Goal: Task Accomplishment & Management: Use online tool/utility

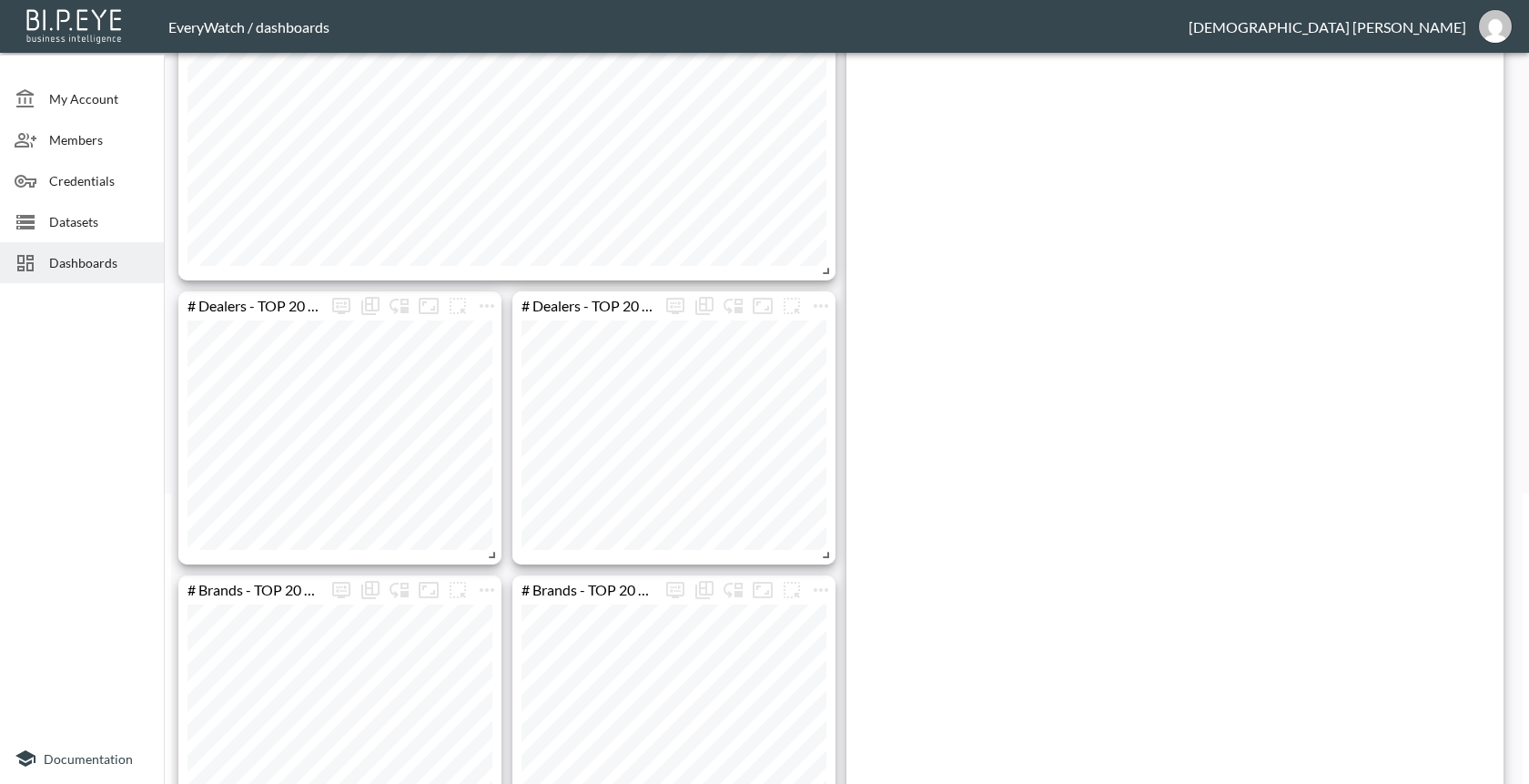
scroll to position [321, 0]
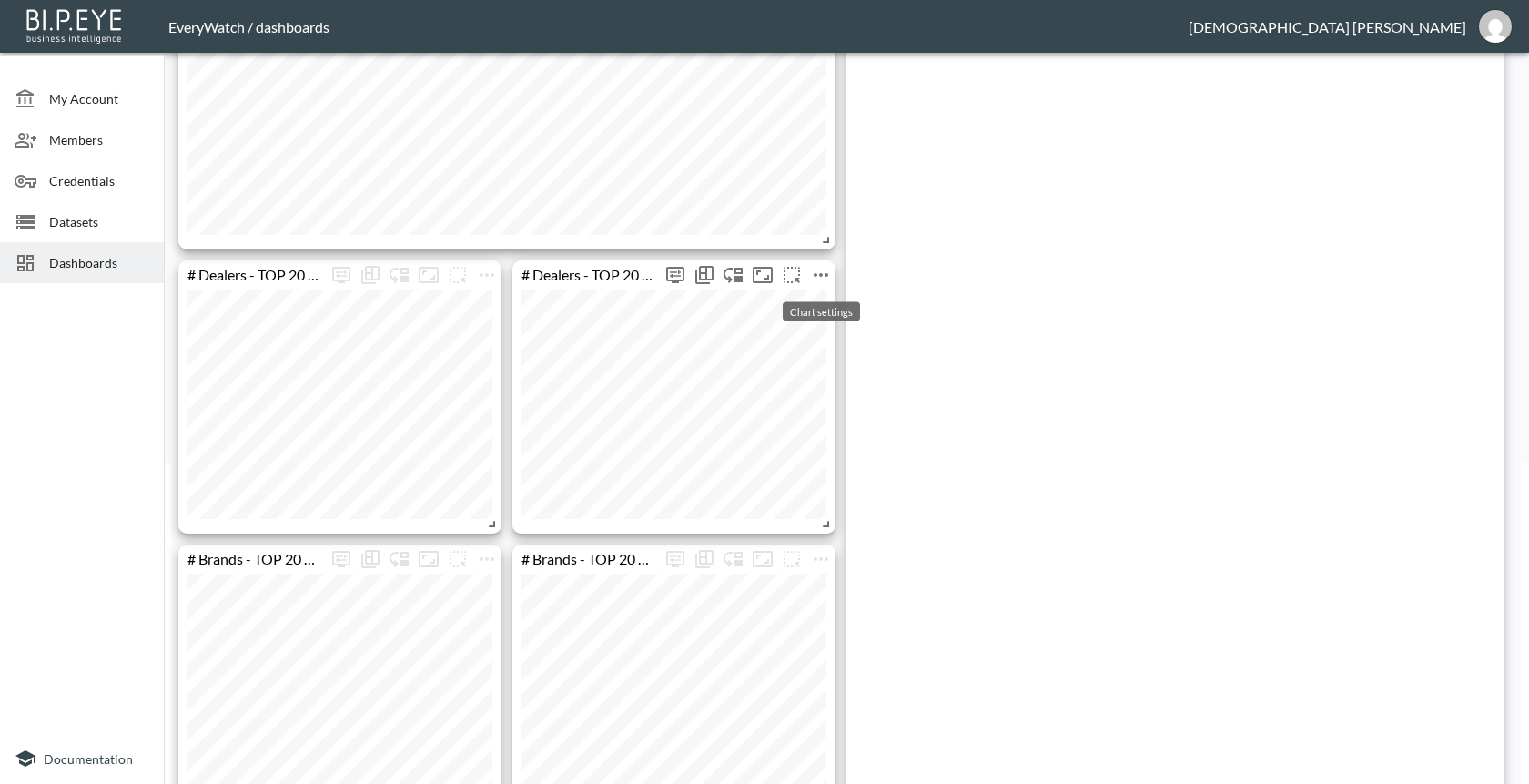
click at [818, 280] on icon "more" at bounding box center [821, 275] width 22 height 22
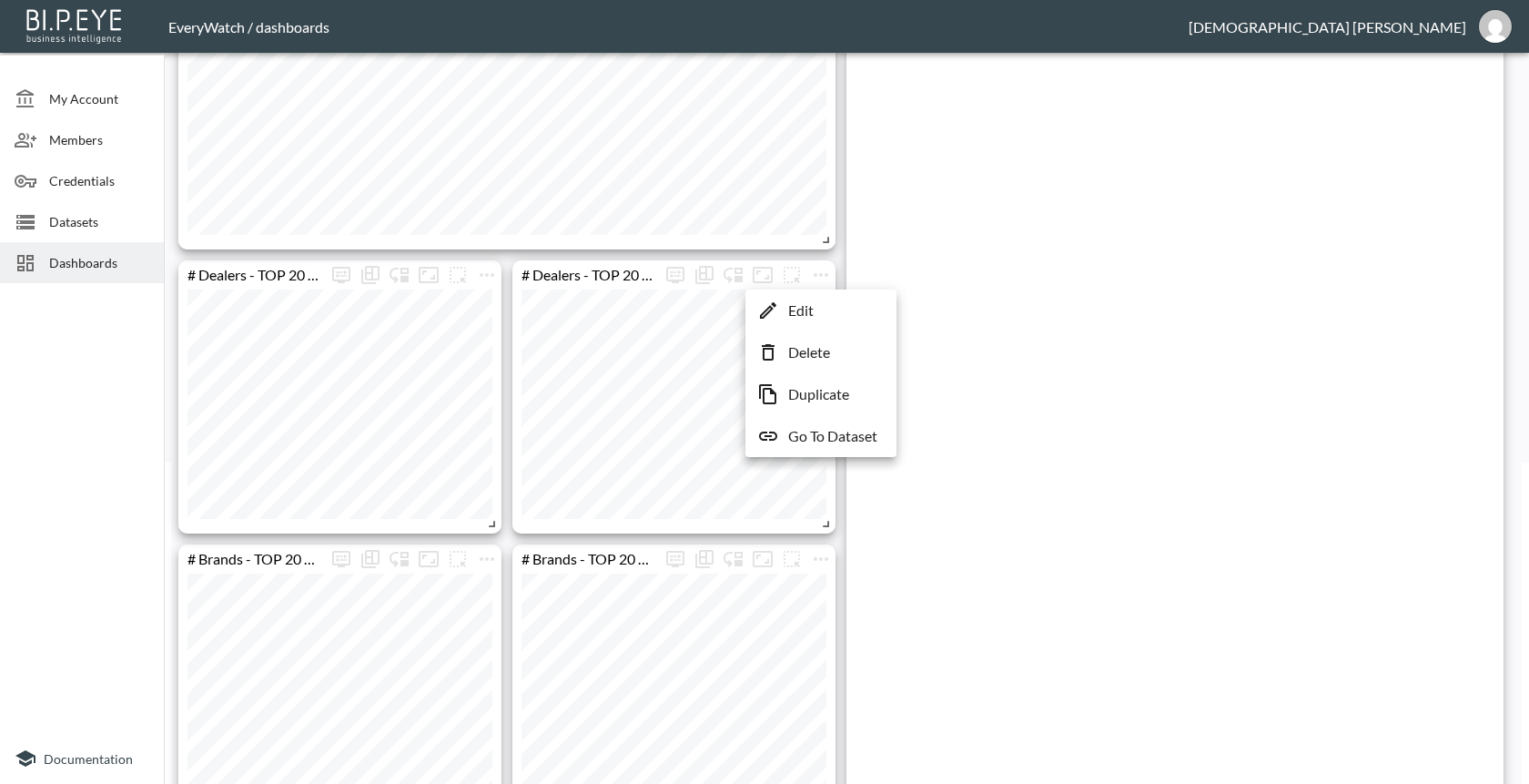
click at [499, 465] on div at bounding box center [764, 392] width 1529 height 784
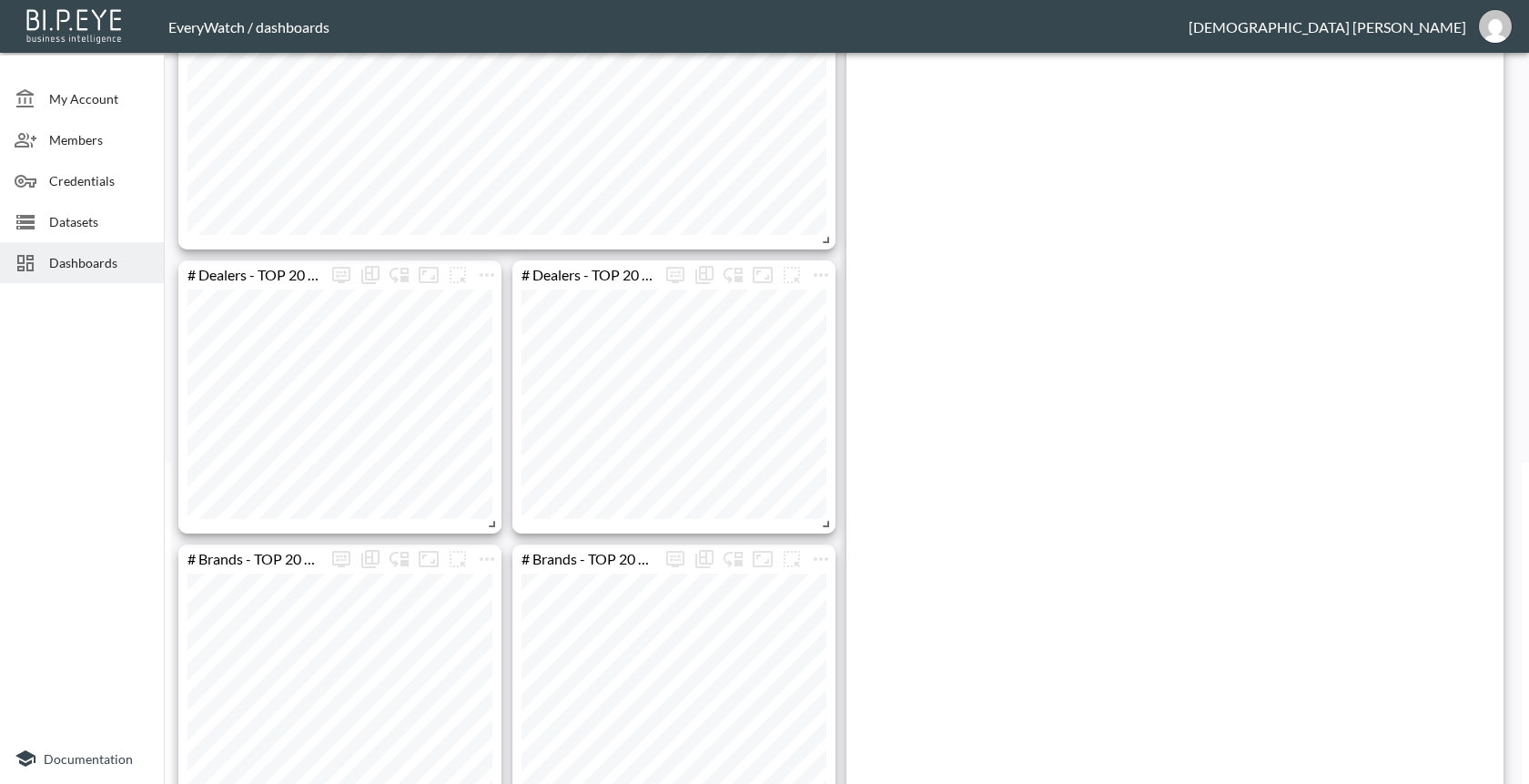
scroll to position [0, 0]
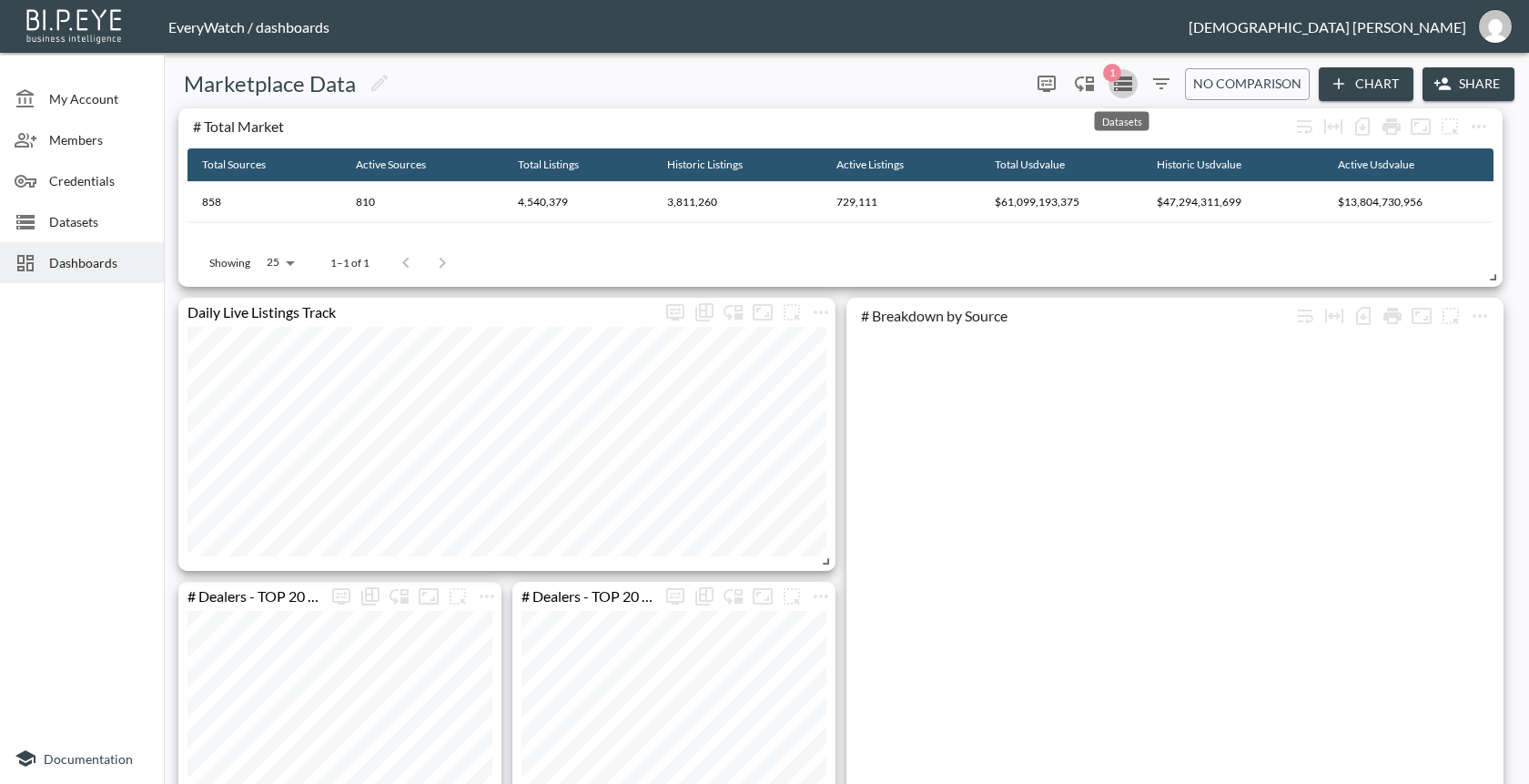
click at [1128, 90] on icon "Datasets" at bounding box center [1123, 83] width 19 height 15
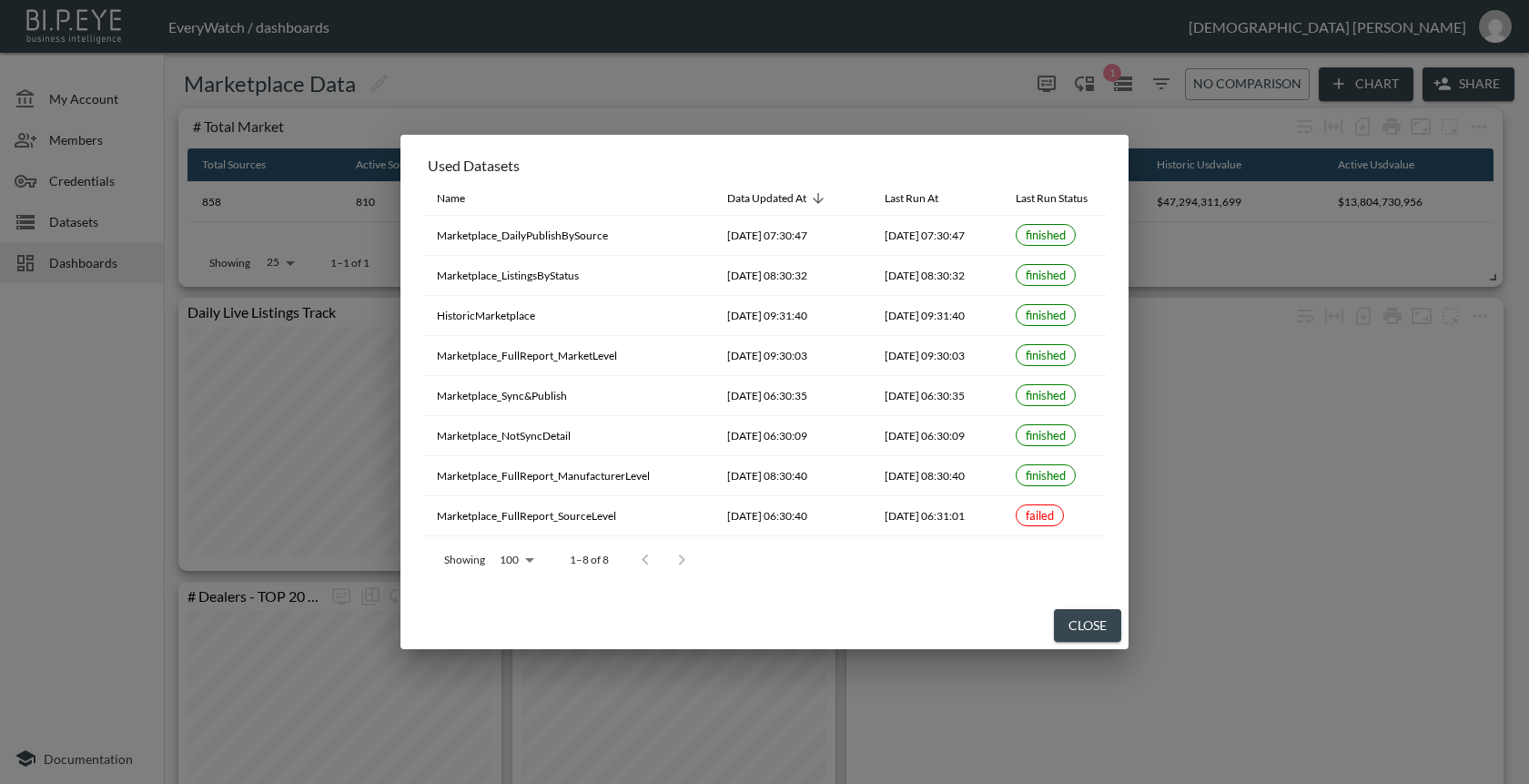
click at [164, 526] on div "Used Datasets Name Data Updated At Last Run At Last Run Status Marketplace_Dail…" at bounding box center [764, 392] width 1529 height 784
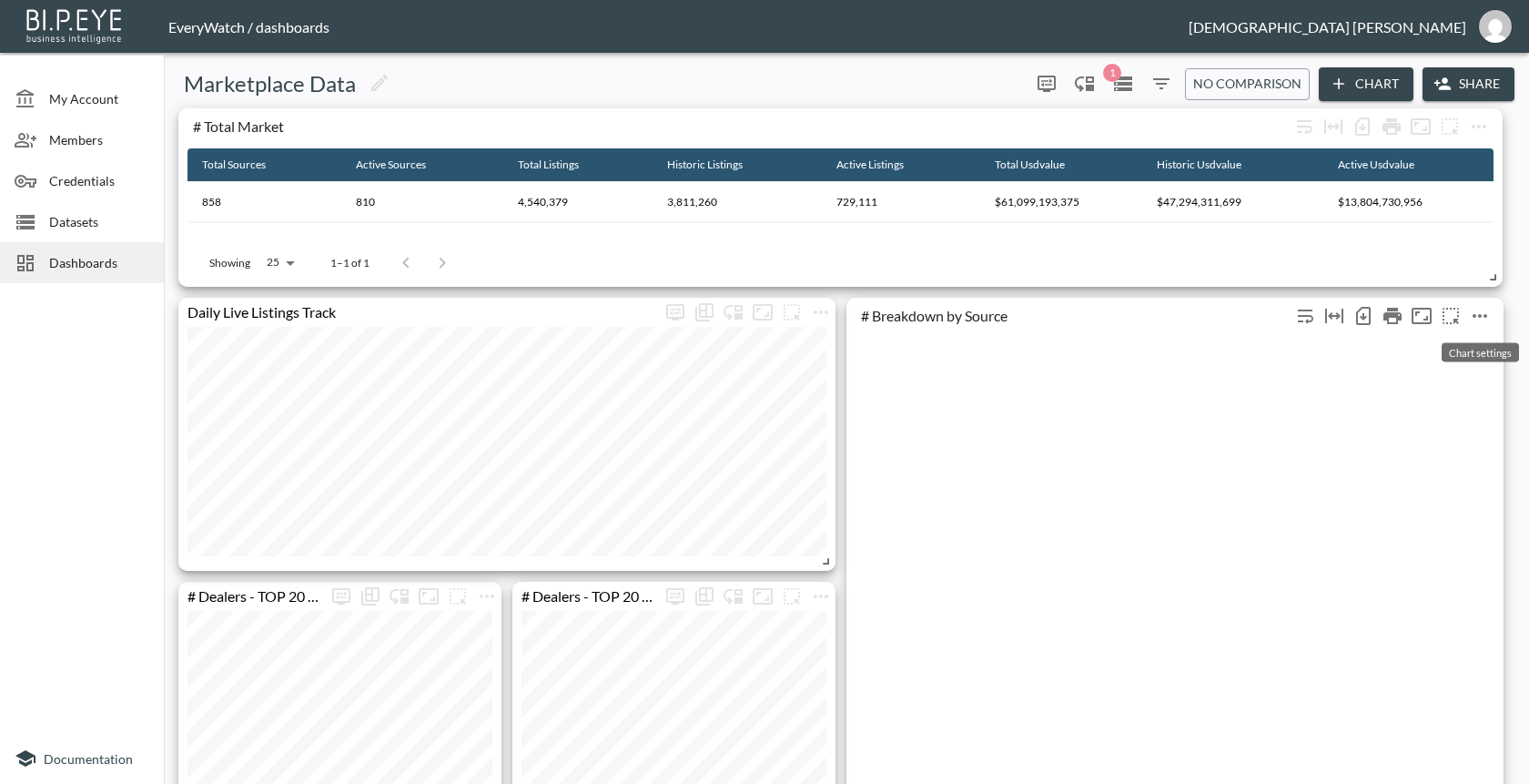
click at [1481, 313] on icon "more" at bounding box center [1480, 316] width 22 height 22
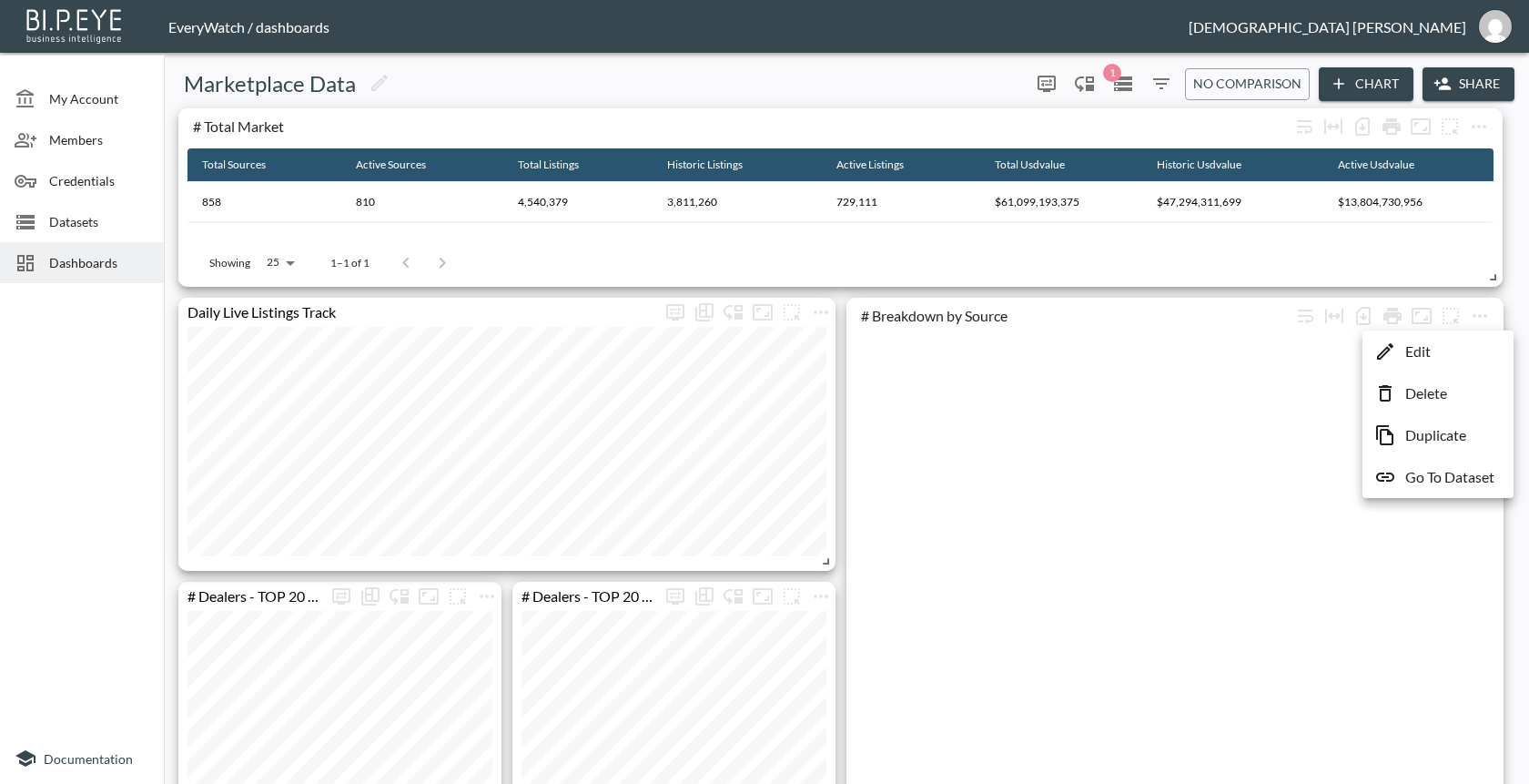
click at [1134, 317] on div at bounding box center [764, 392] width 1529 height 784
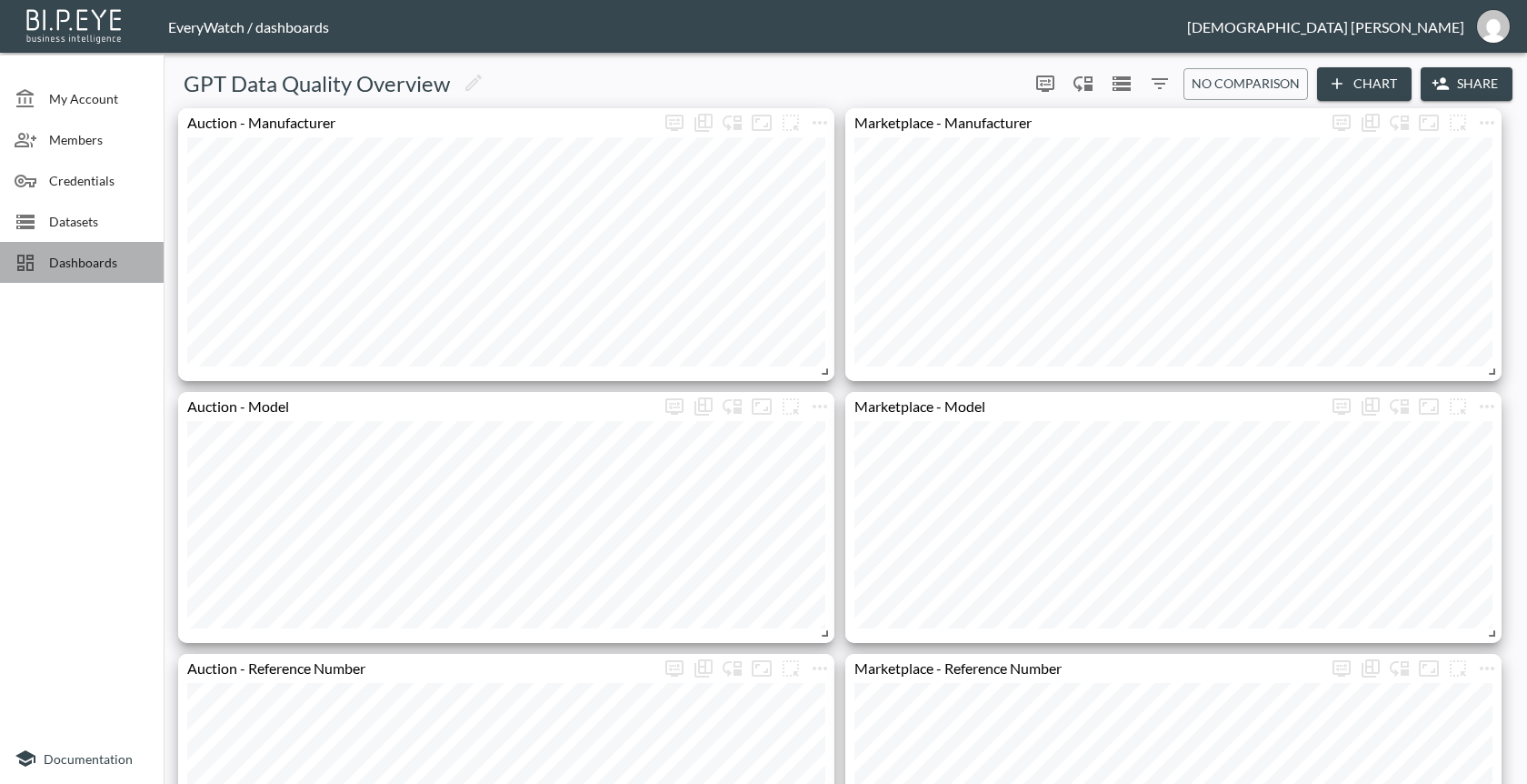
click at [56, 264] on span "Dashboards" at bounding box center [99, 262] width 100 height 19
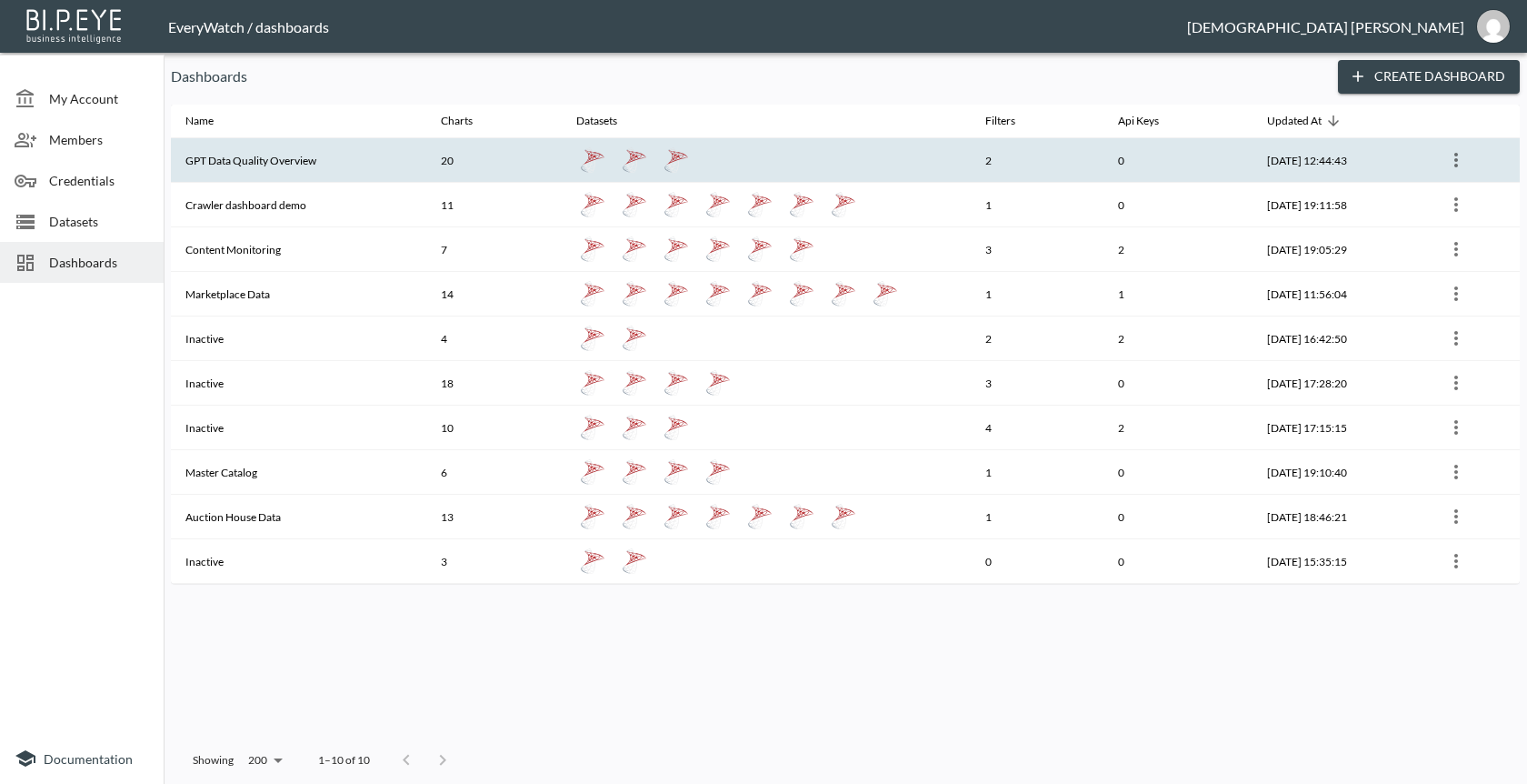
click at [272, 171] on th "GPT Data Quality Overview" at bounding box center [298, 160] width 256 height 44
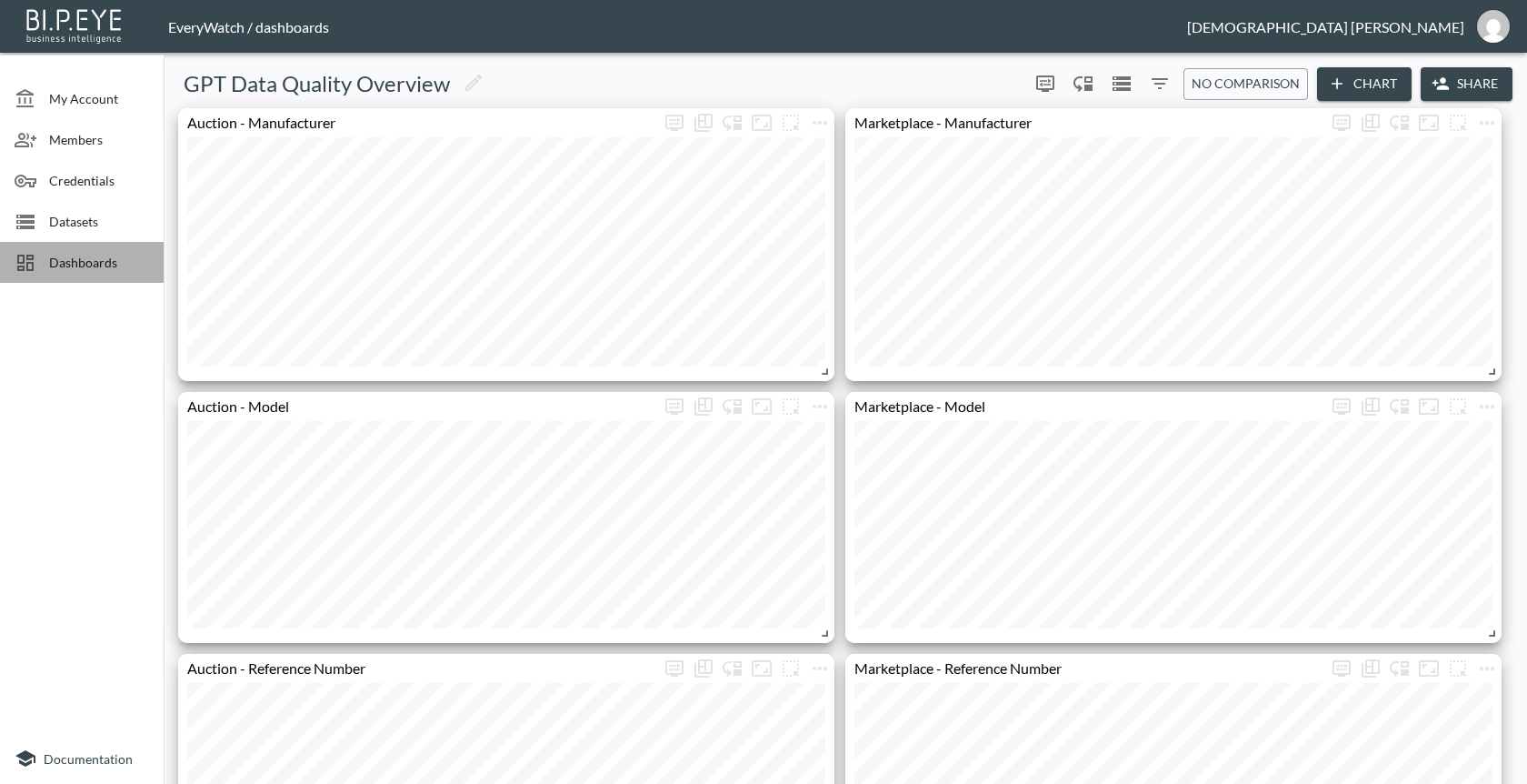
click at [68, 279] on div "Dashboards" at bounding box center [81, 263] width 164 height 41
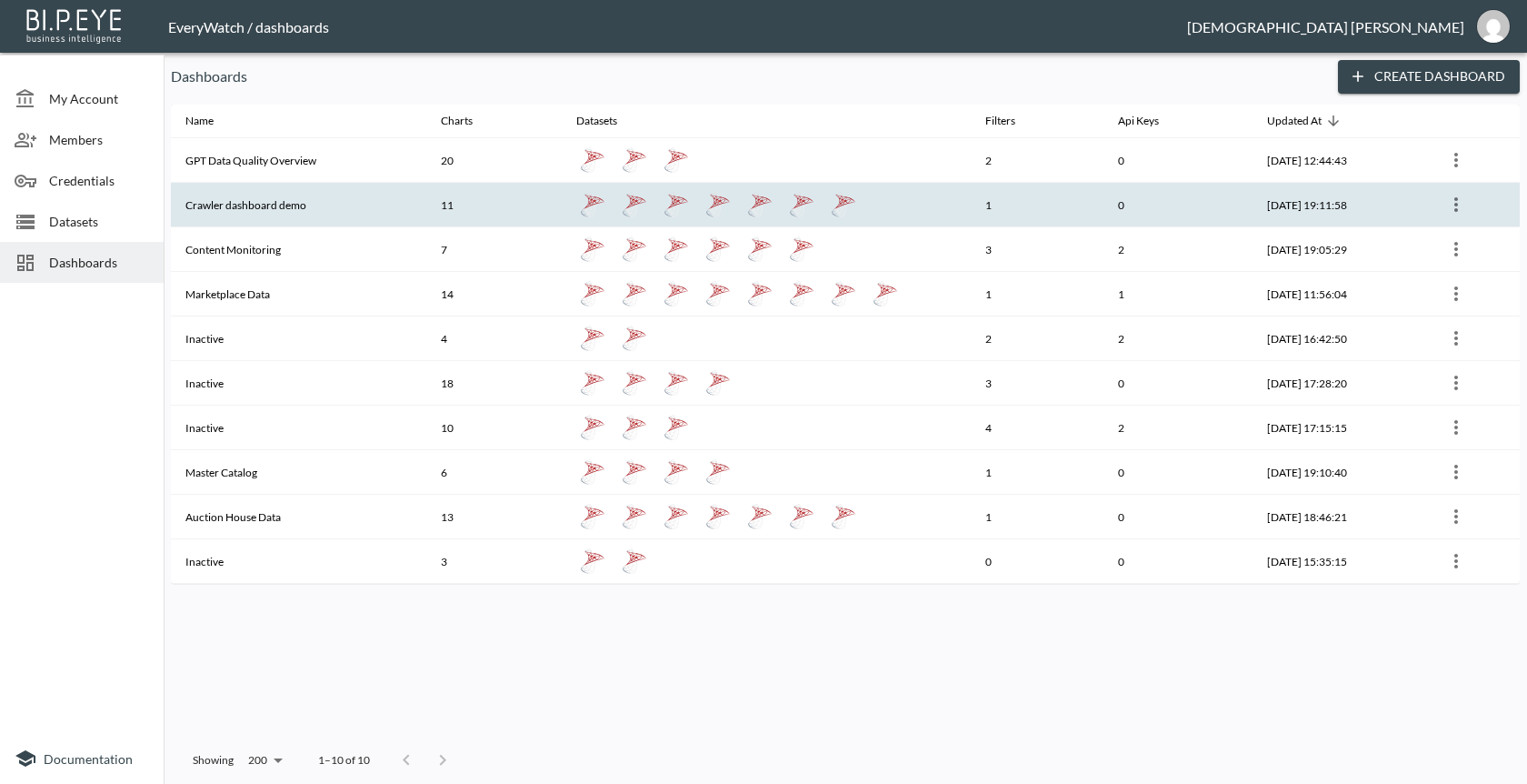
click at [280, 210] on th "Crawler dashboard demo" at bounding box center [298, 204] width 256 height 44
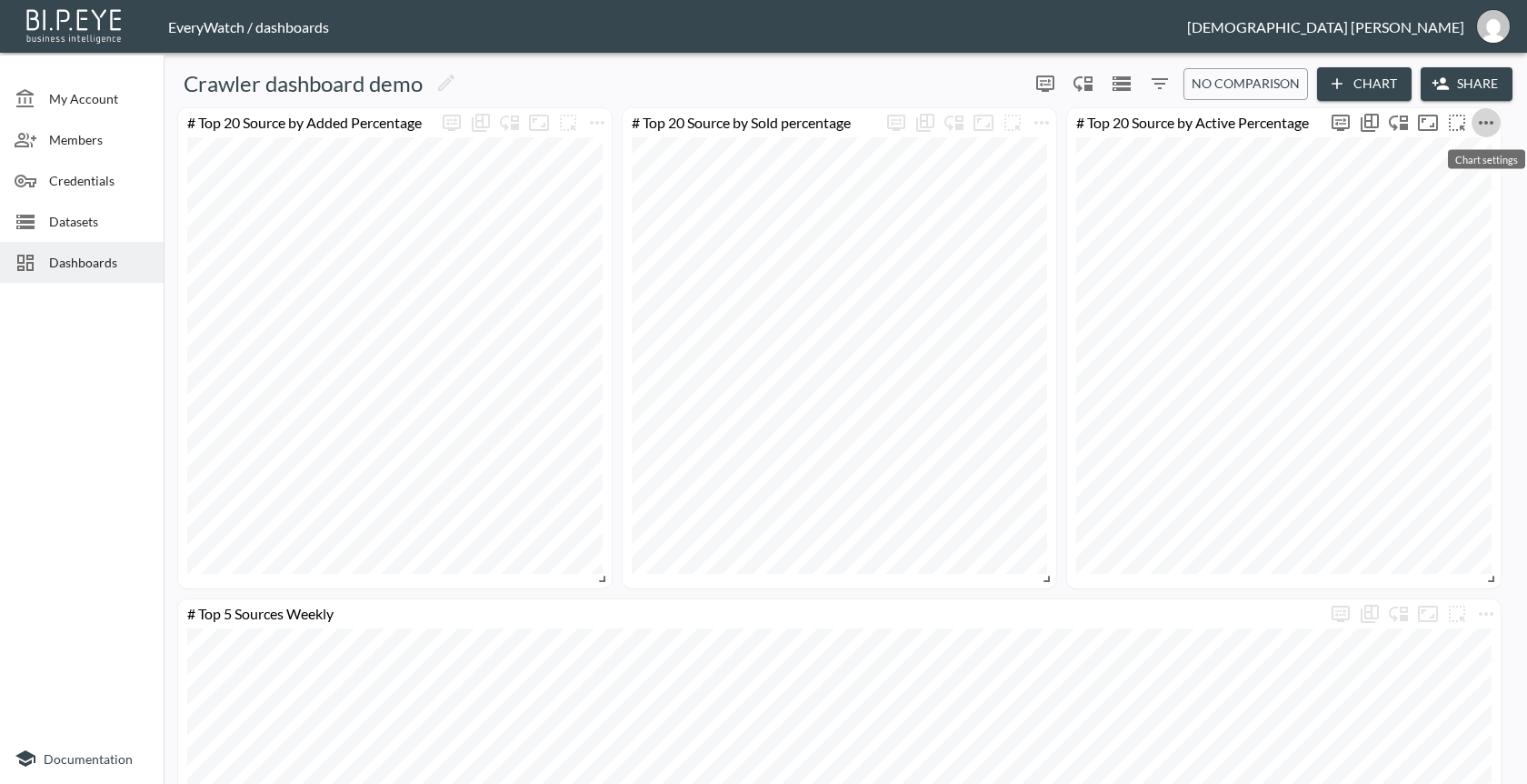
click at [1481, 114] on icon "more" at bounding box center [1487, 122] width 22 height 22
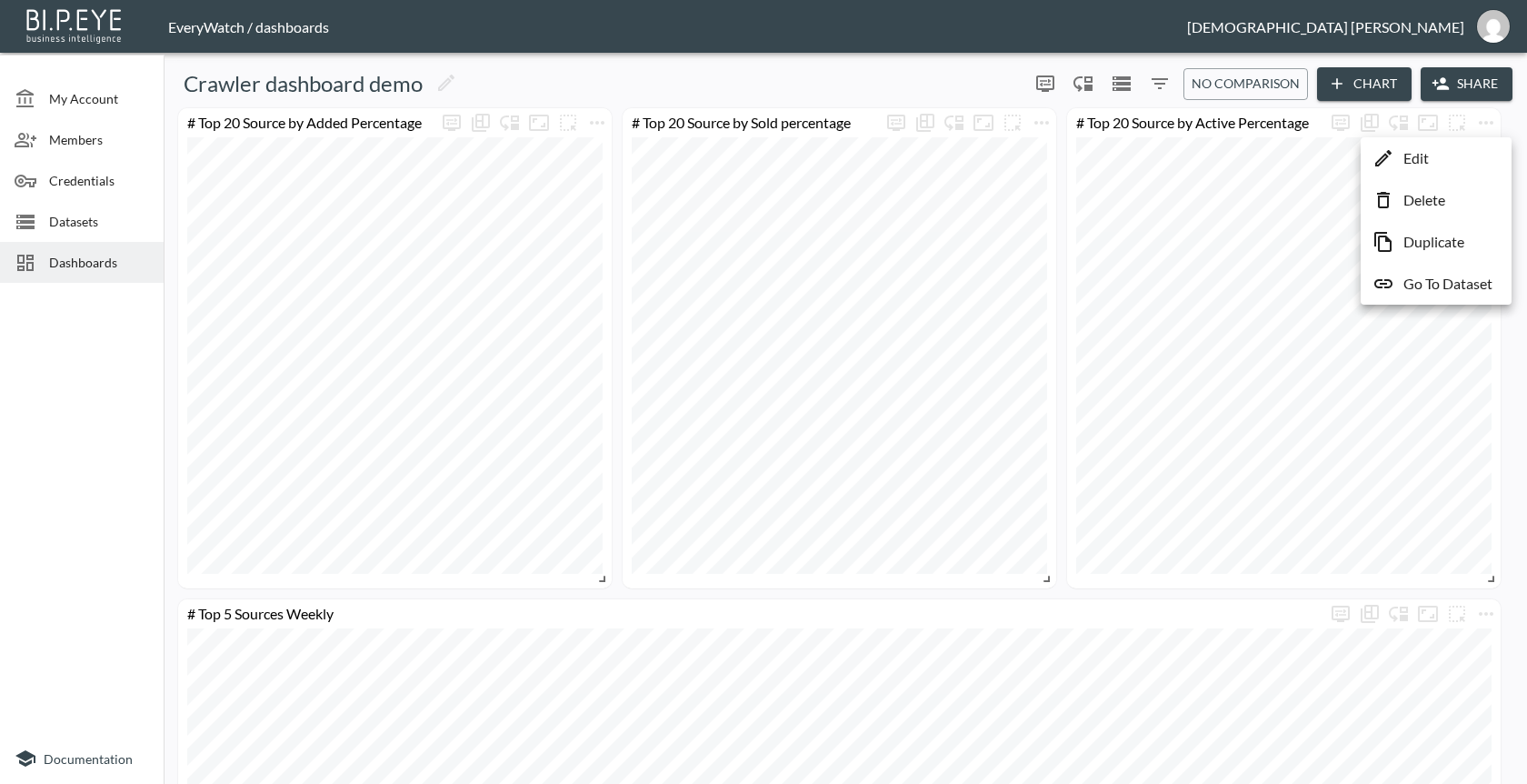
click at [1443, 149] on li "Edit" at bounding box center [1436, 158] width 142 height 32
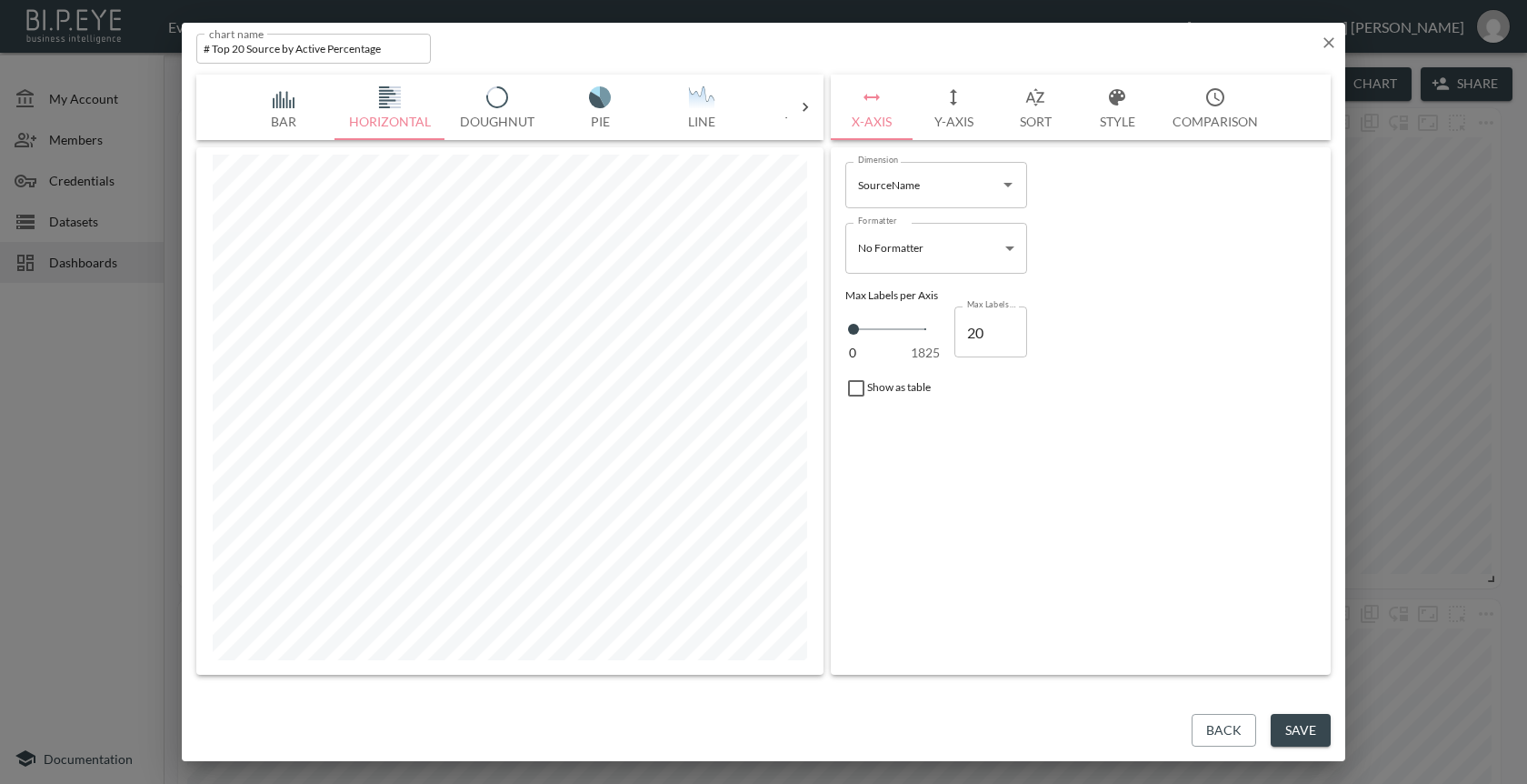
type input "0"
type input "68"
type input "205"
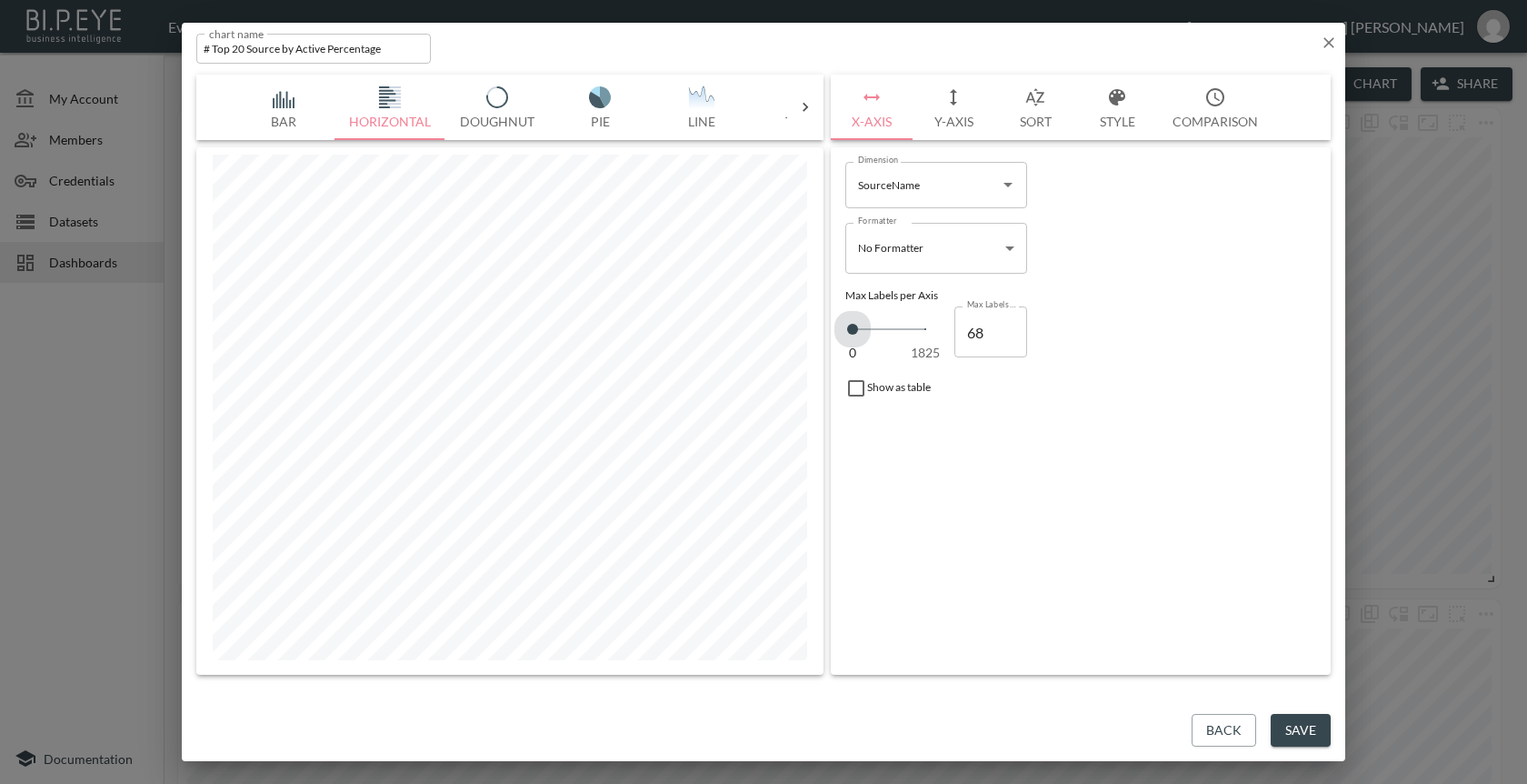
type input "205"
type input "525"
type input "662"
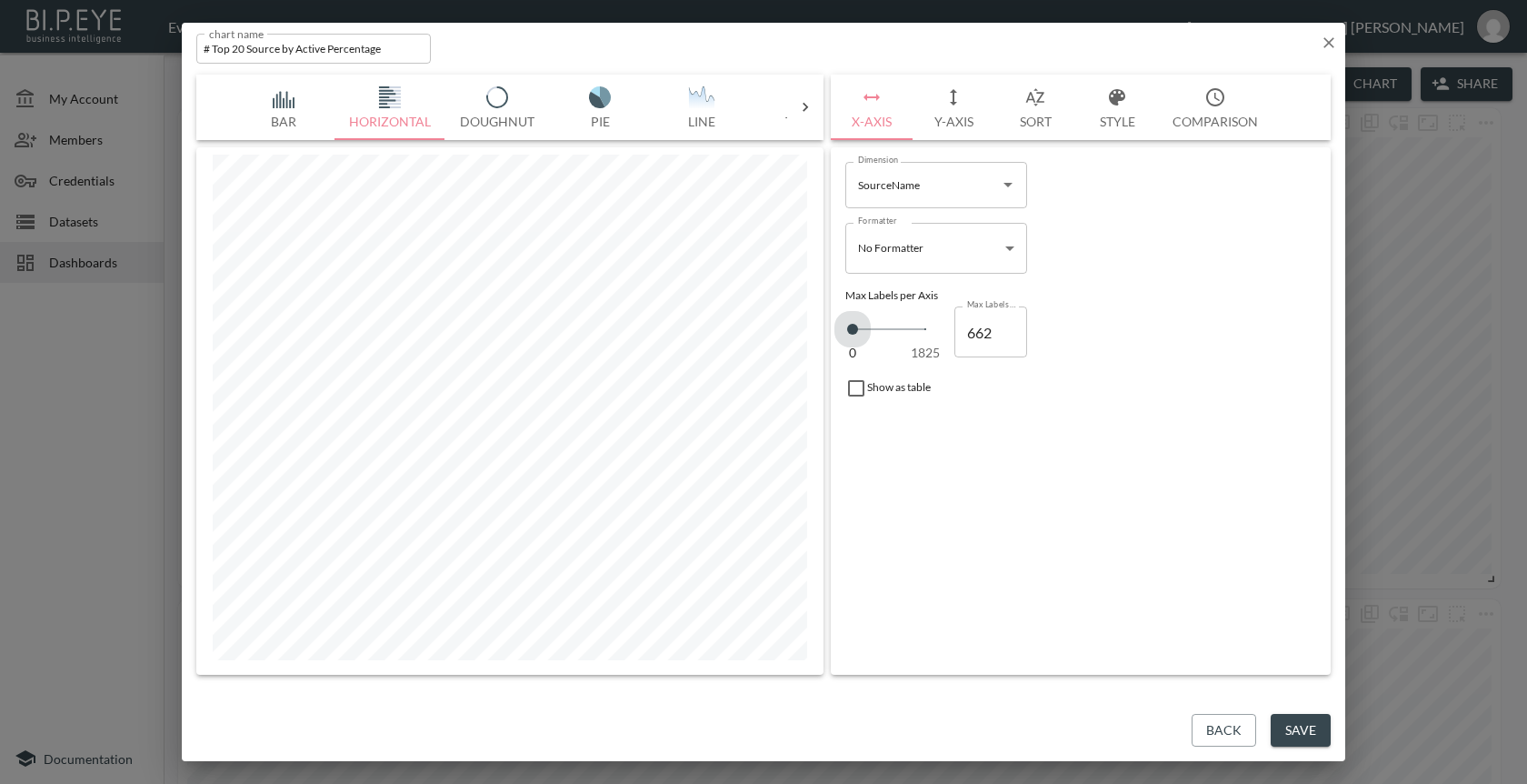
type input "730"
type input "753"
type input "776"
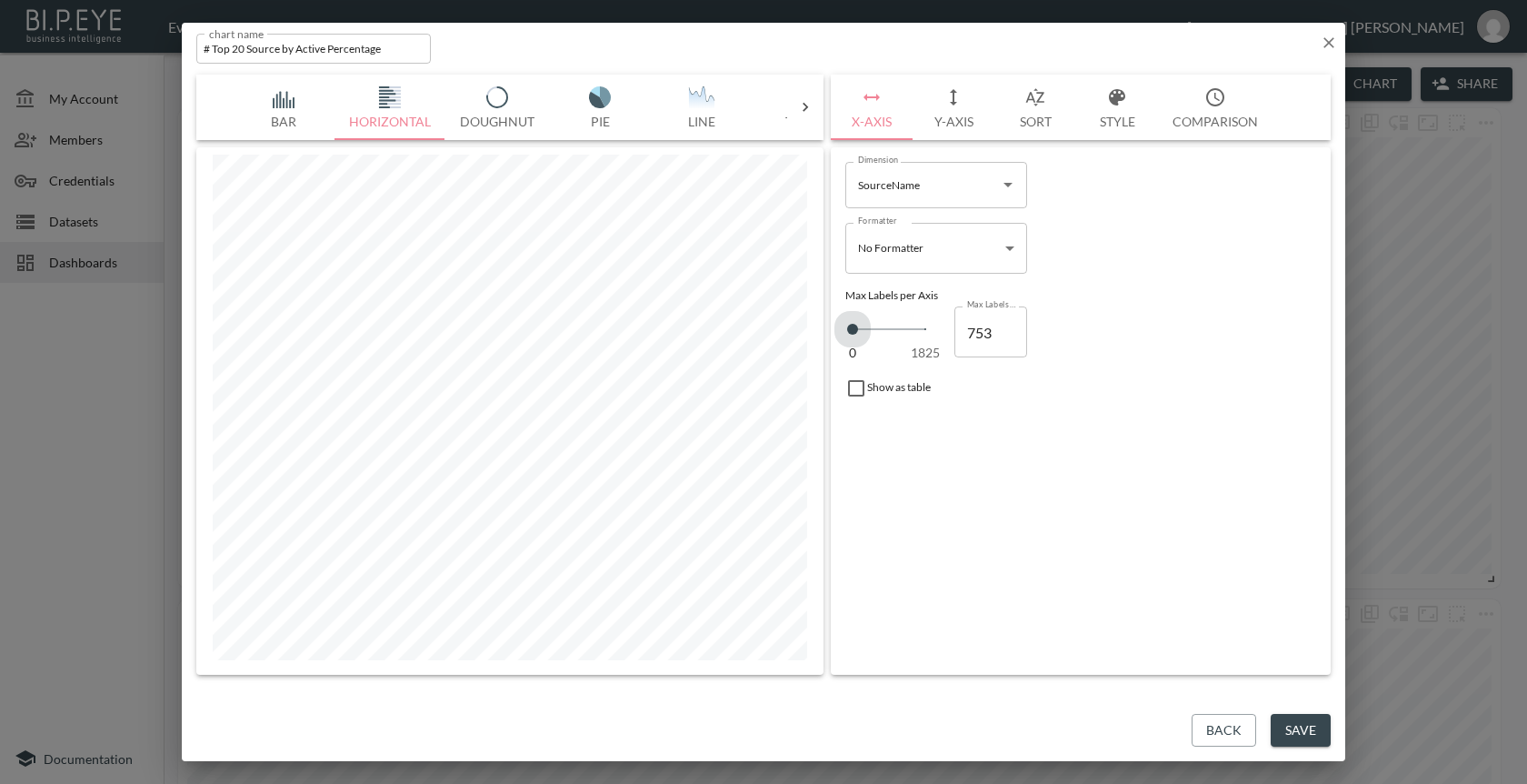
type input "776"
type input "821"
type input "867"
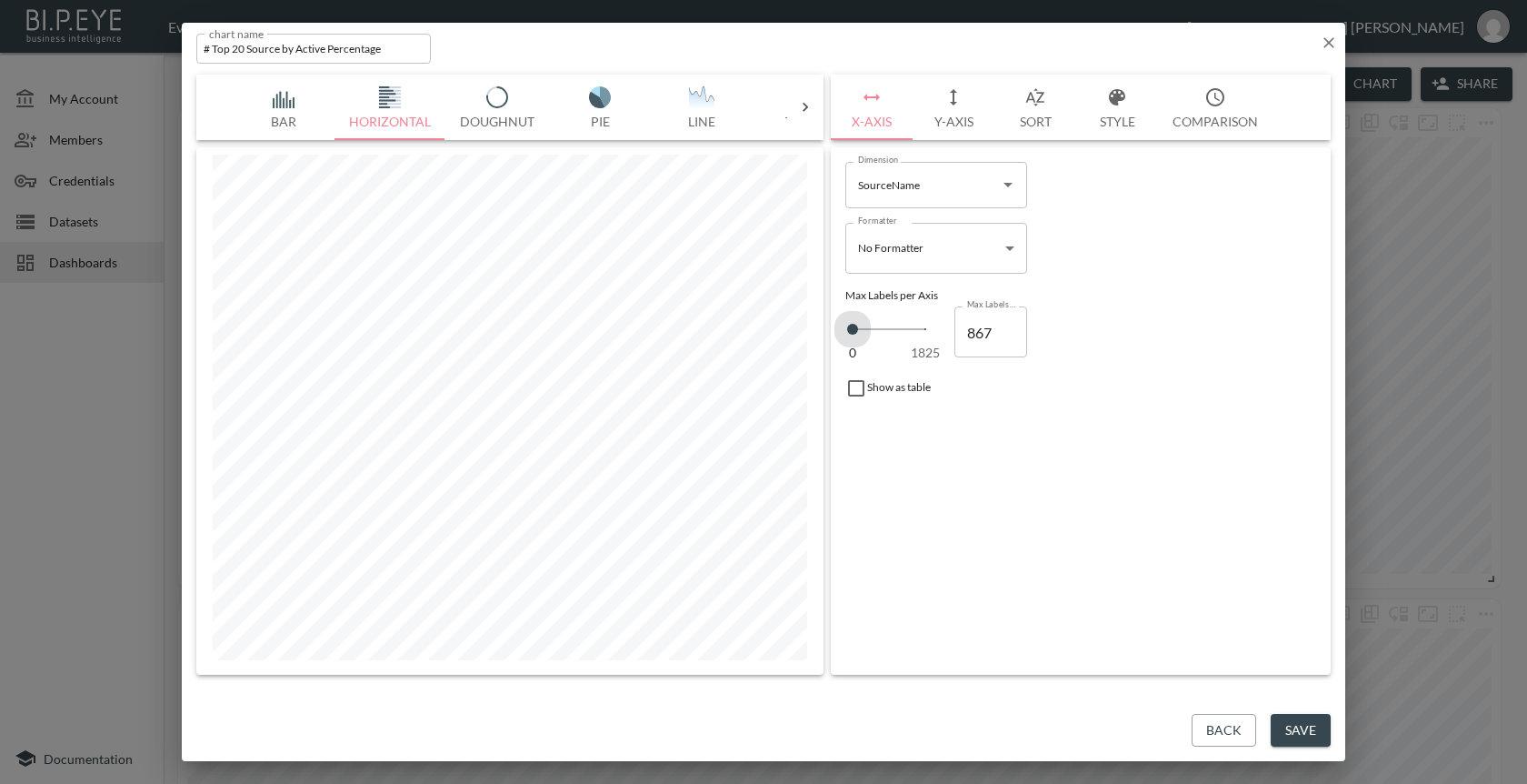
type input "935"
type input "981"
type input "1027"
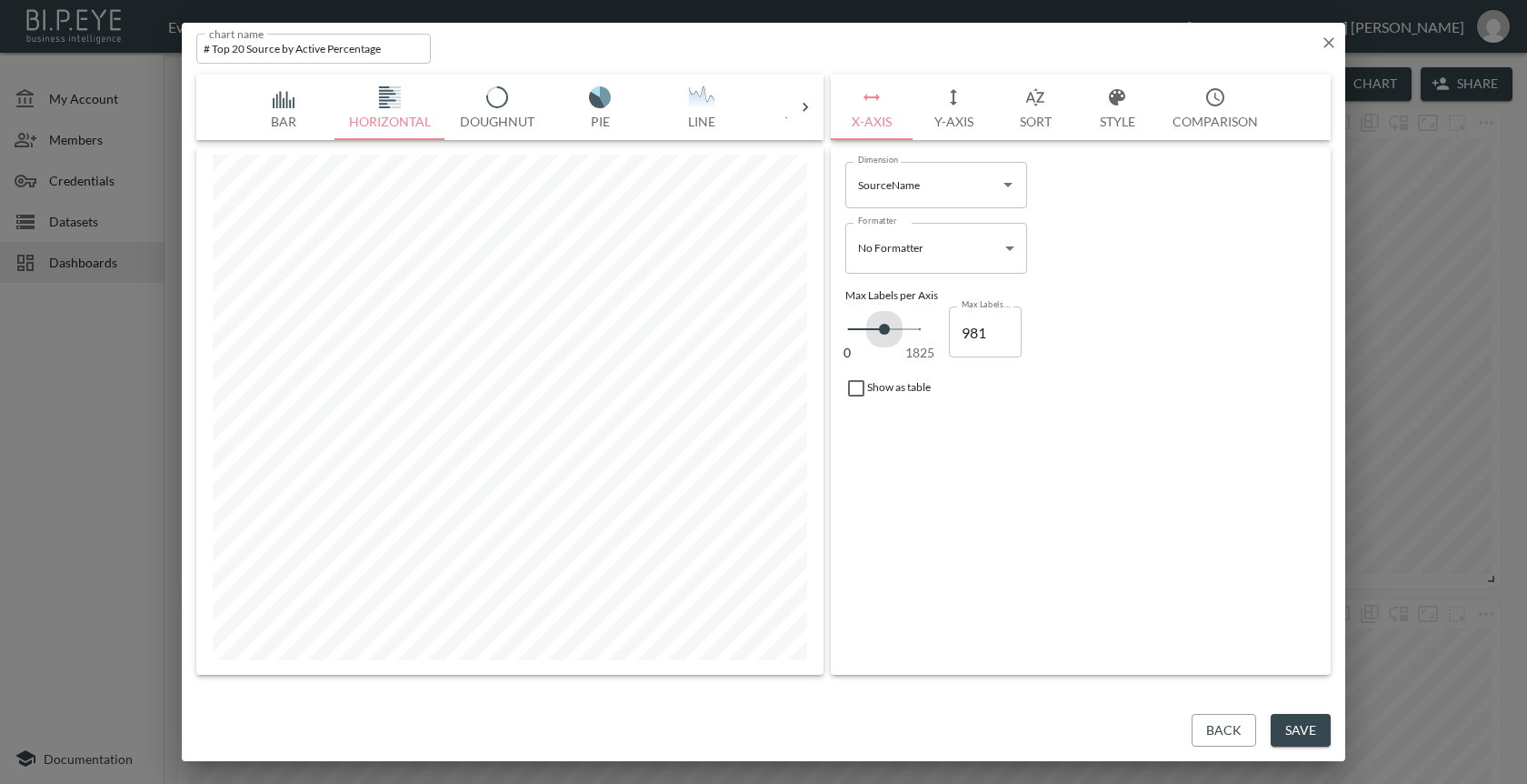
type input "1027"
type input "1049"
type input "1072"
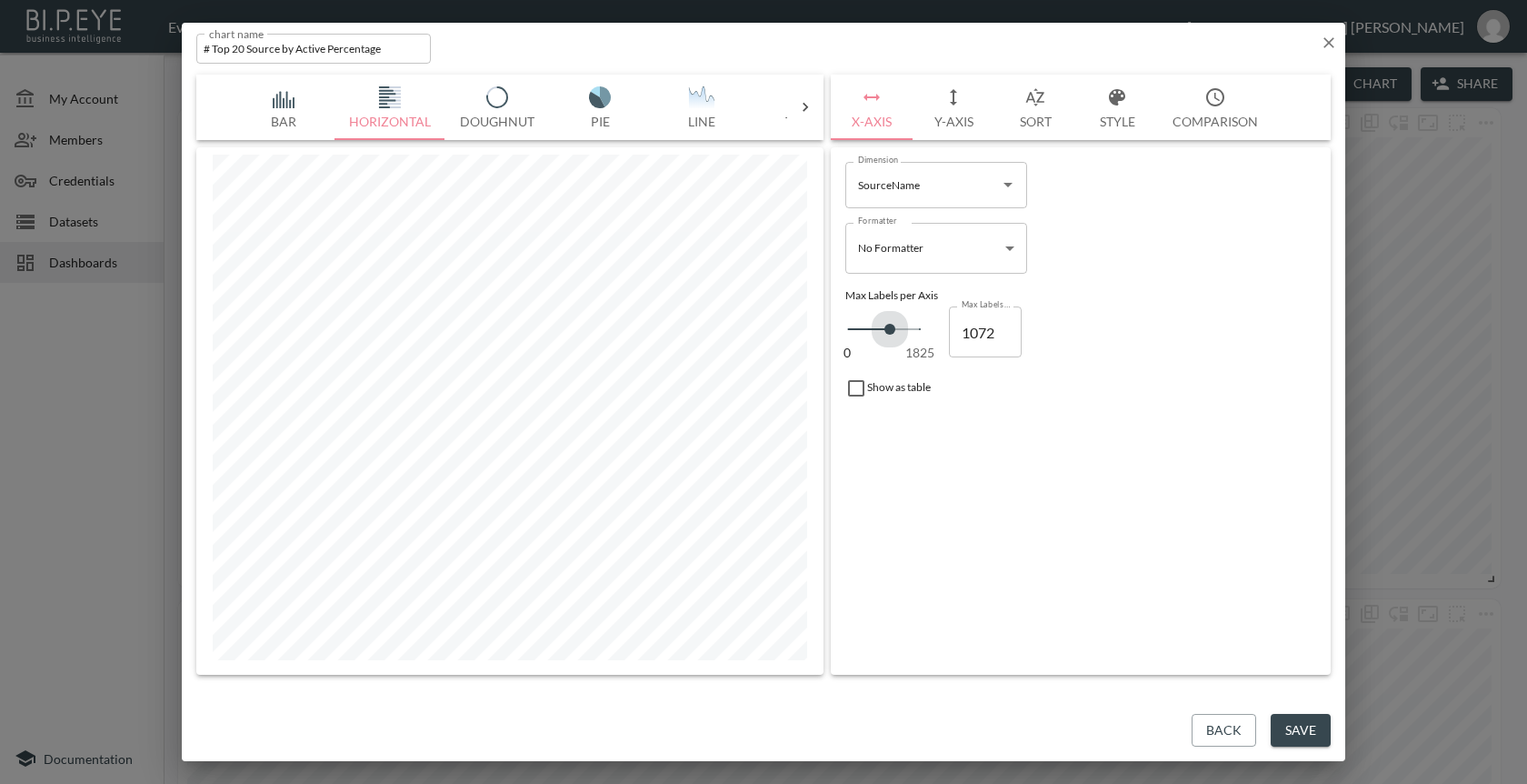
type input "1163"
type input "1278"
type input "1369"
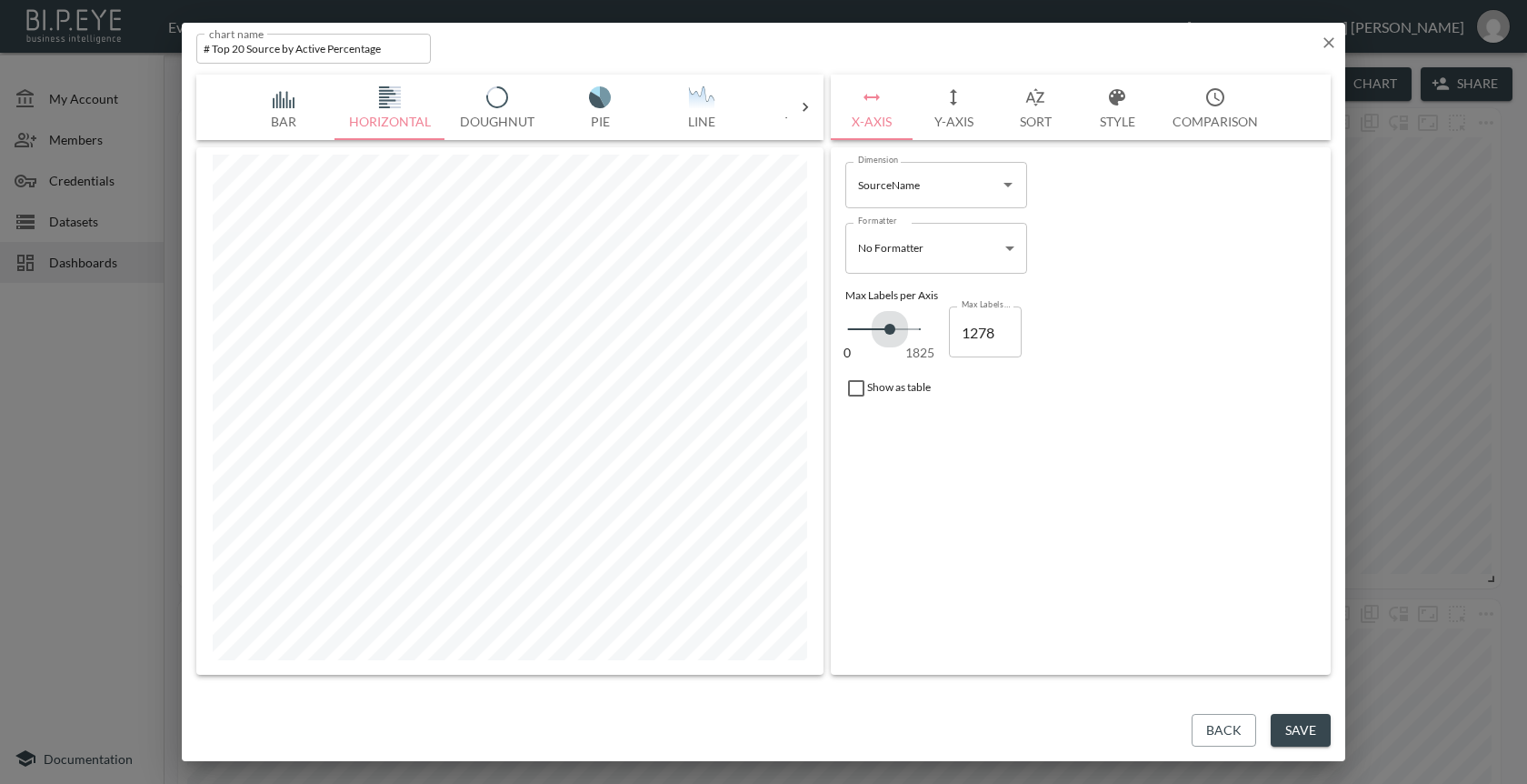
type input "1369"
type input "1460"
type input "1506"
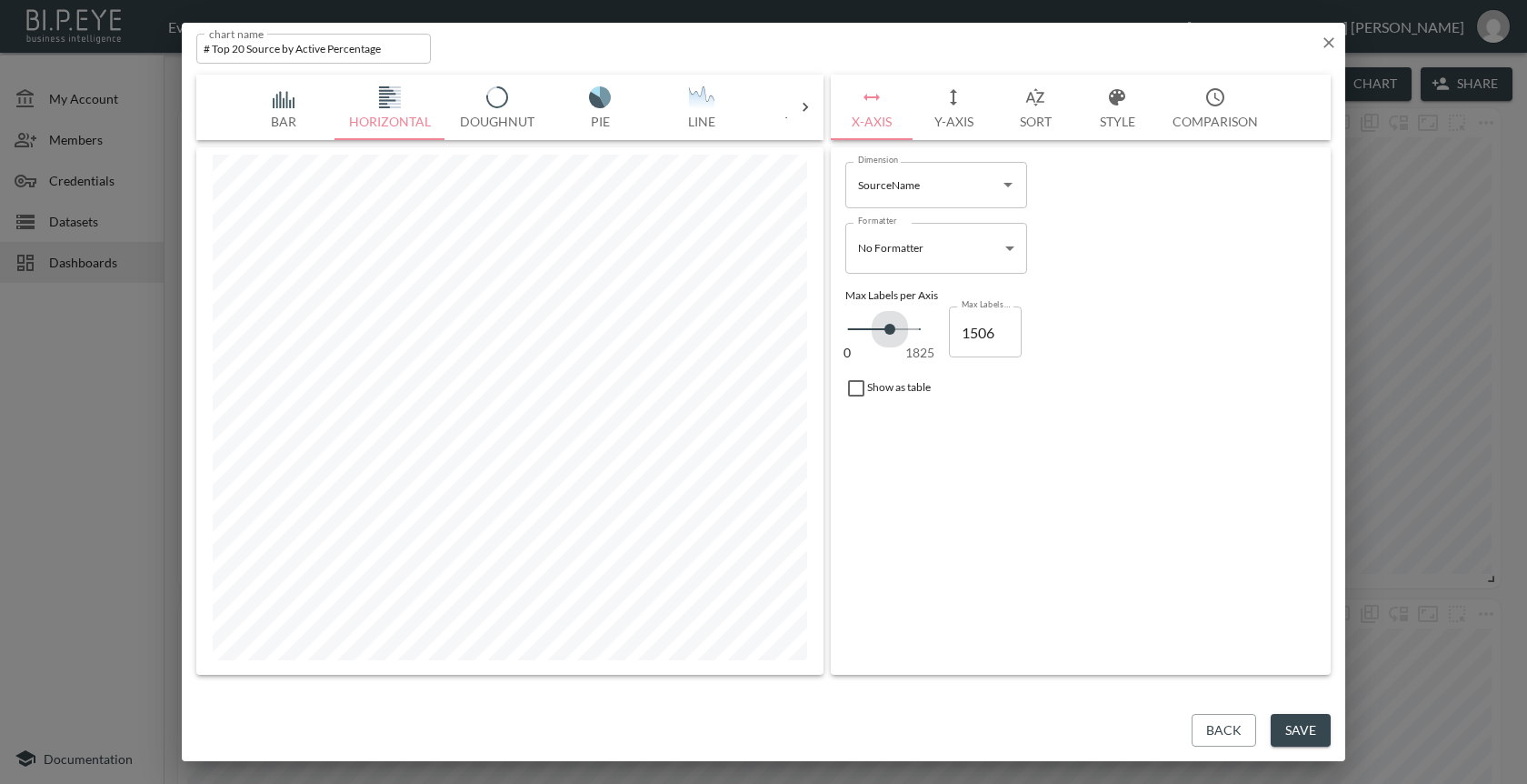
type input "1528"
type input "1551"
type input "1460"
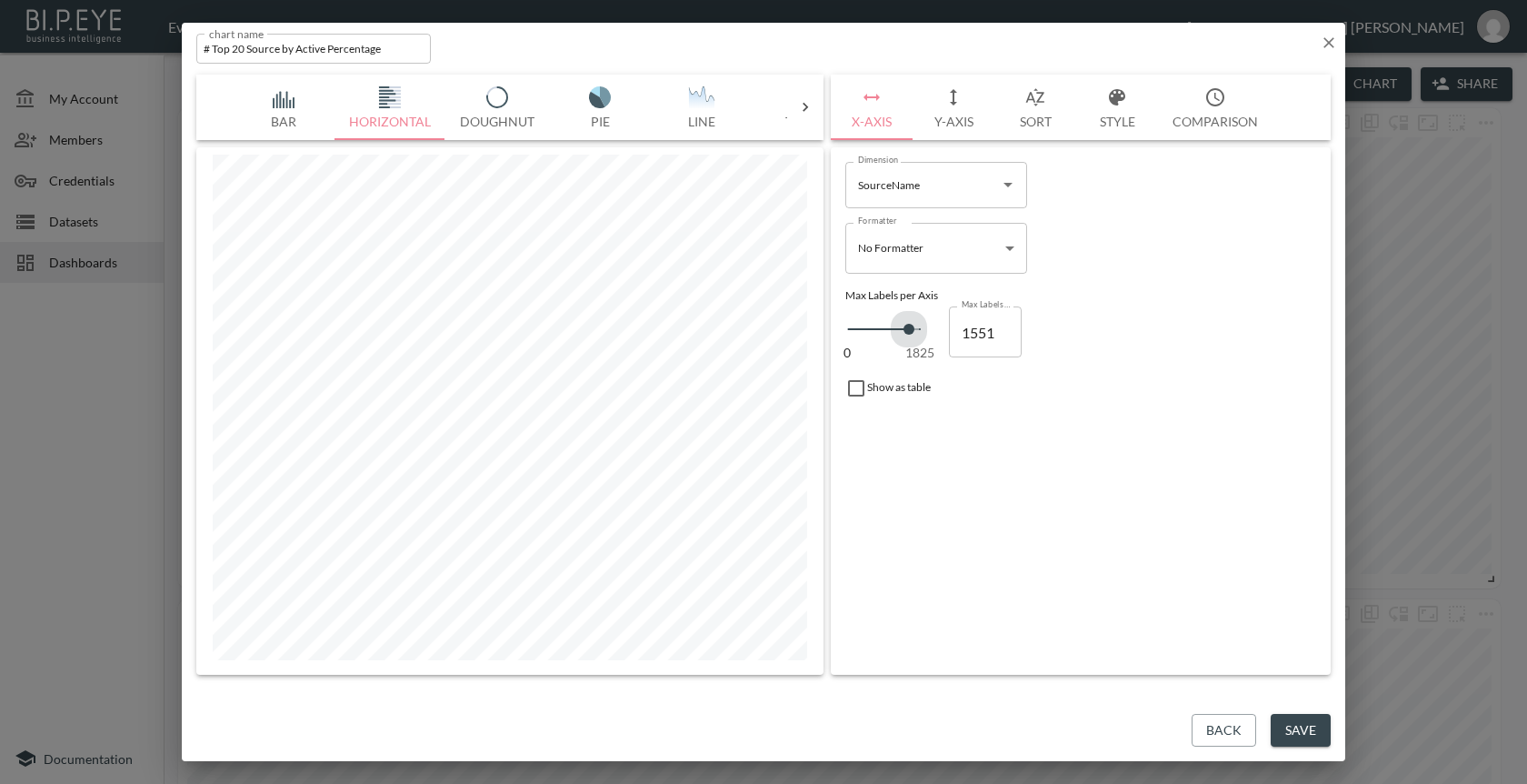
type input "1460"
type input "1414"
type input "1346"
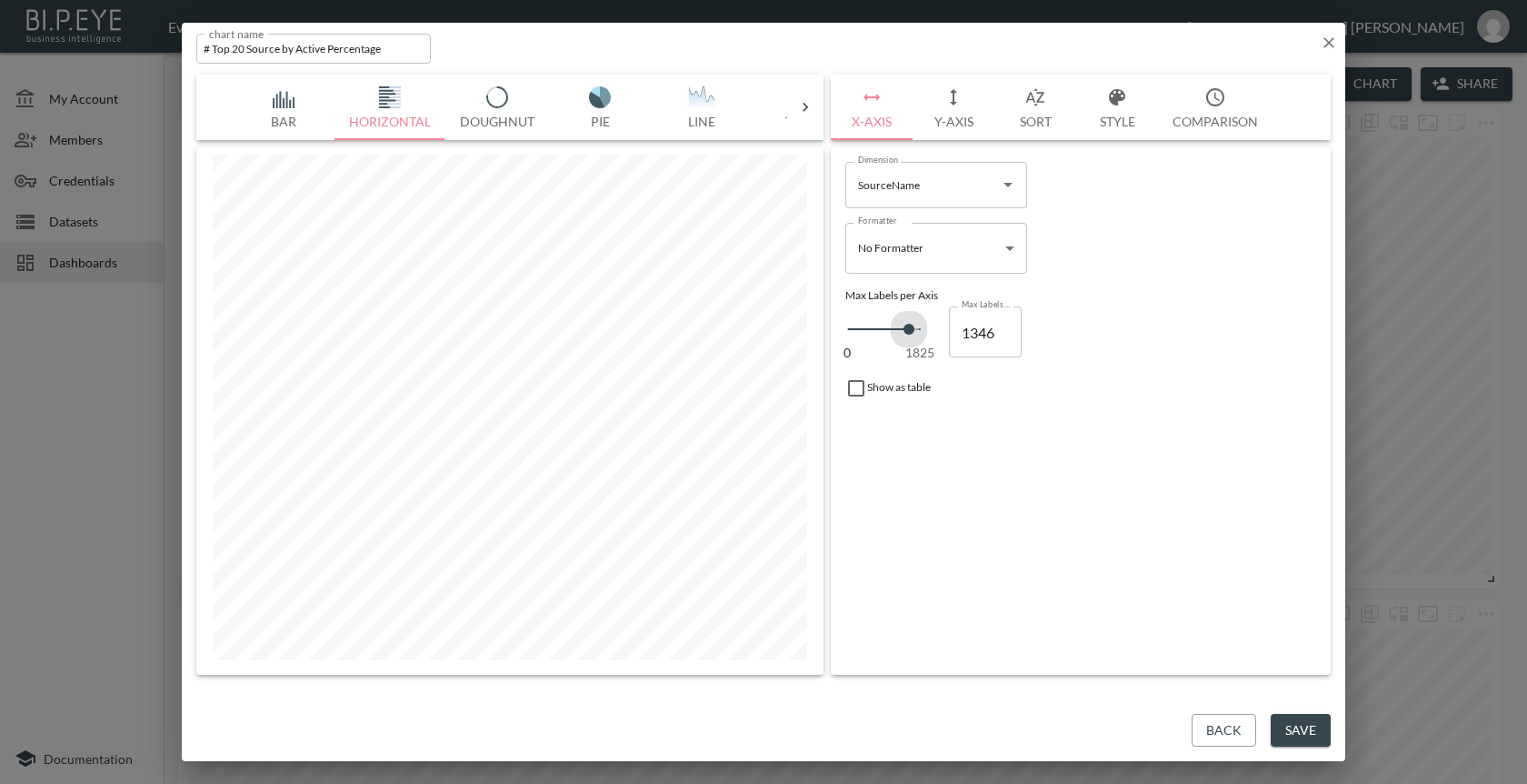
type input "1278"
type input "1232"
type input "1186"
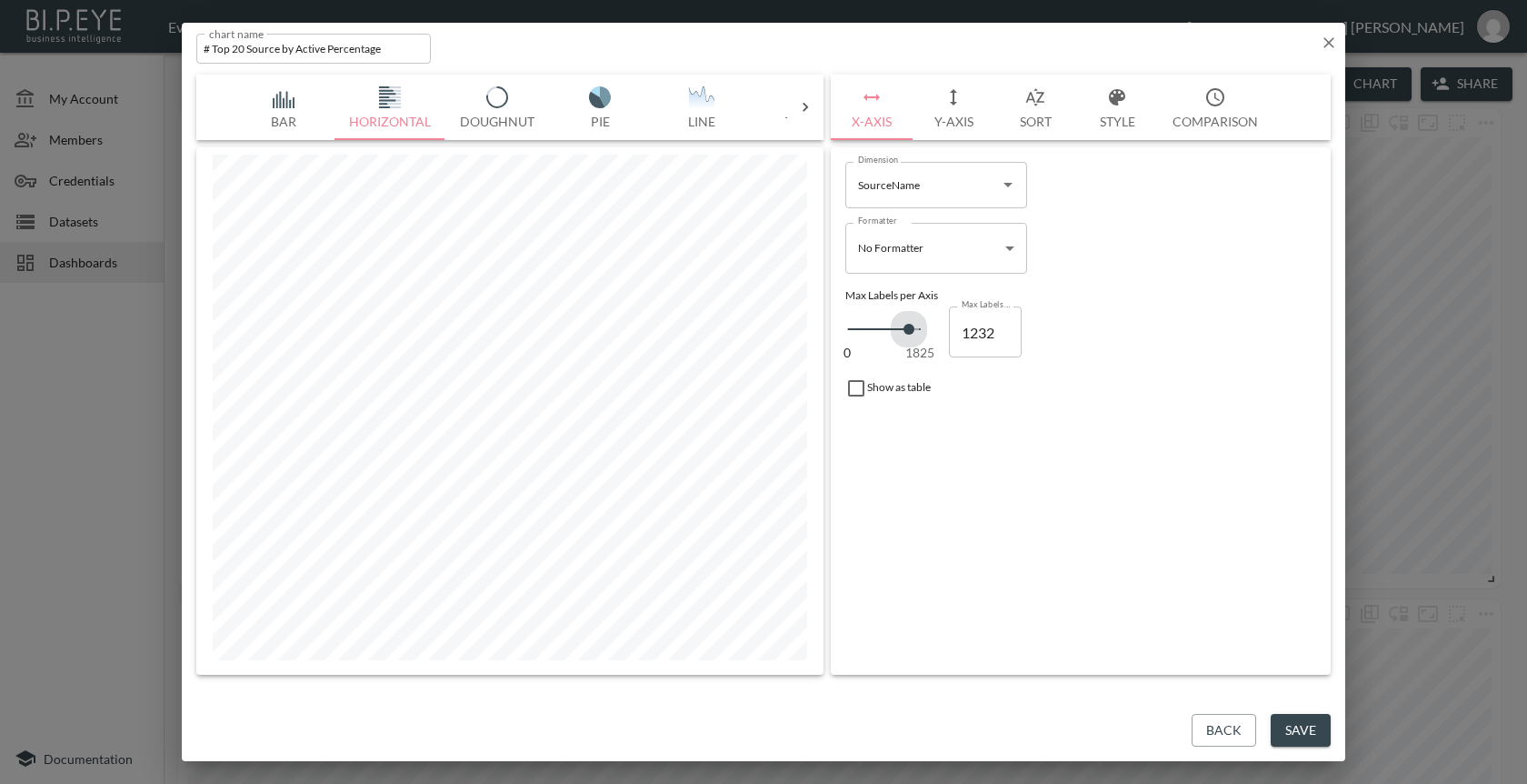
type input "1186"
type input "1163"
type input "1141"
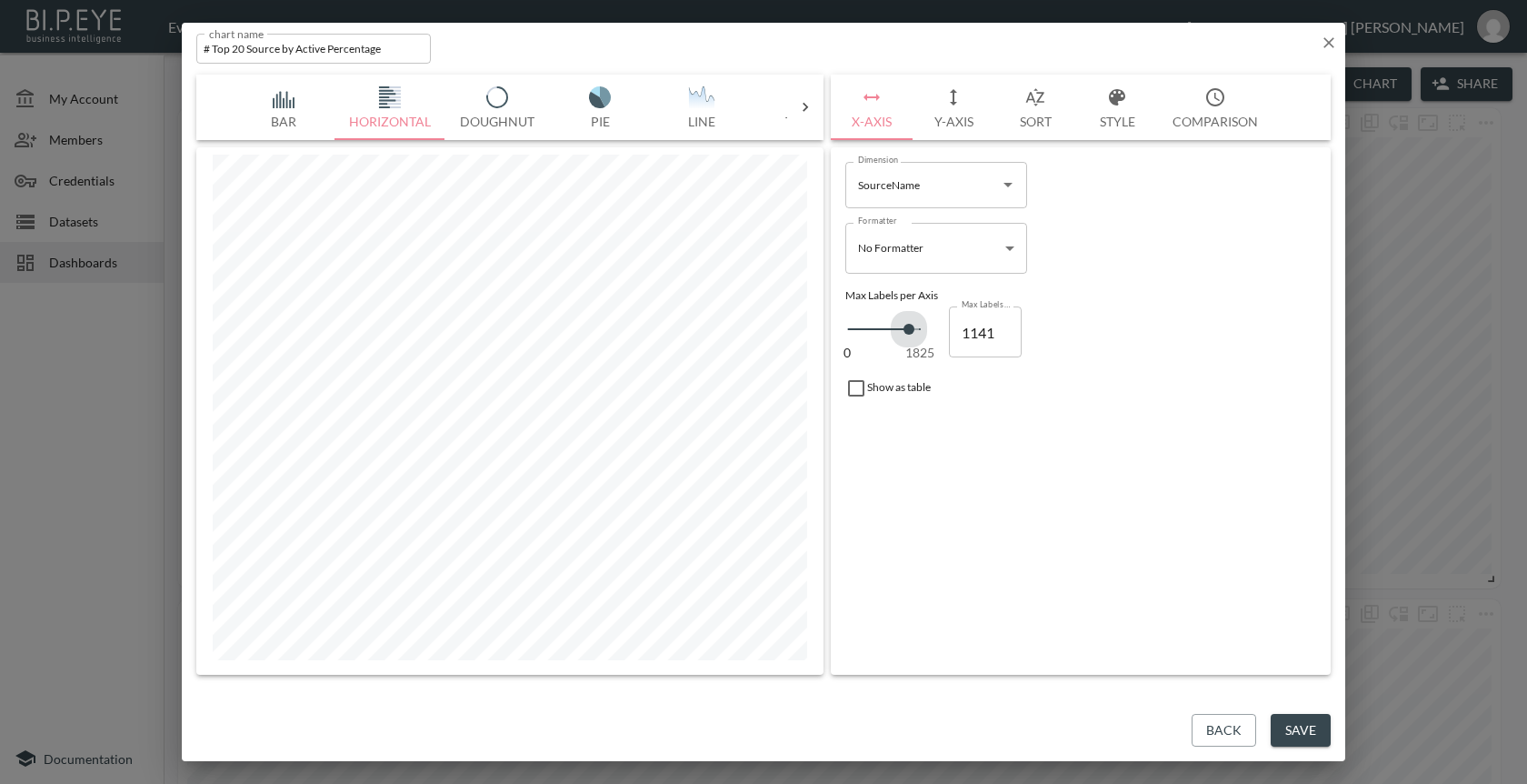
type input "1095"
type input "1004"
type input "867"
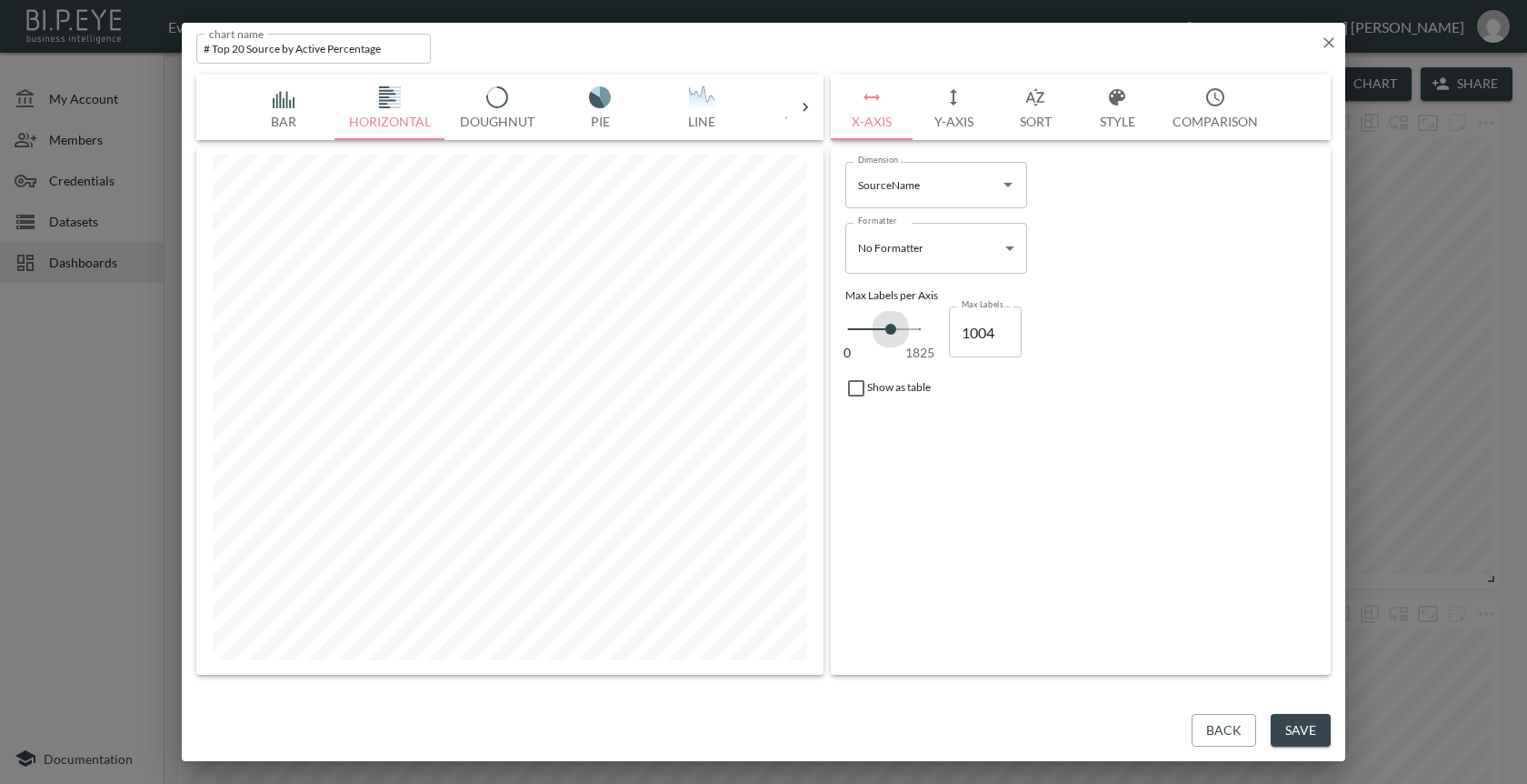
type input "867"
type input "684"
type input "479"
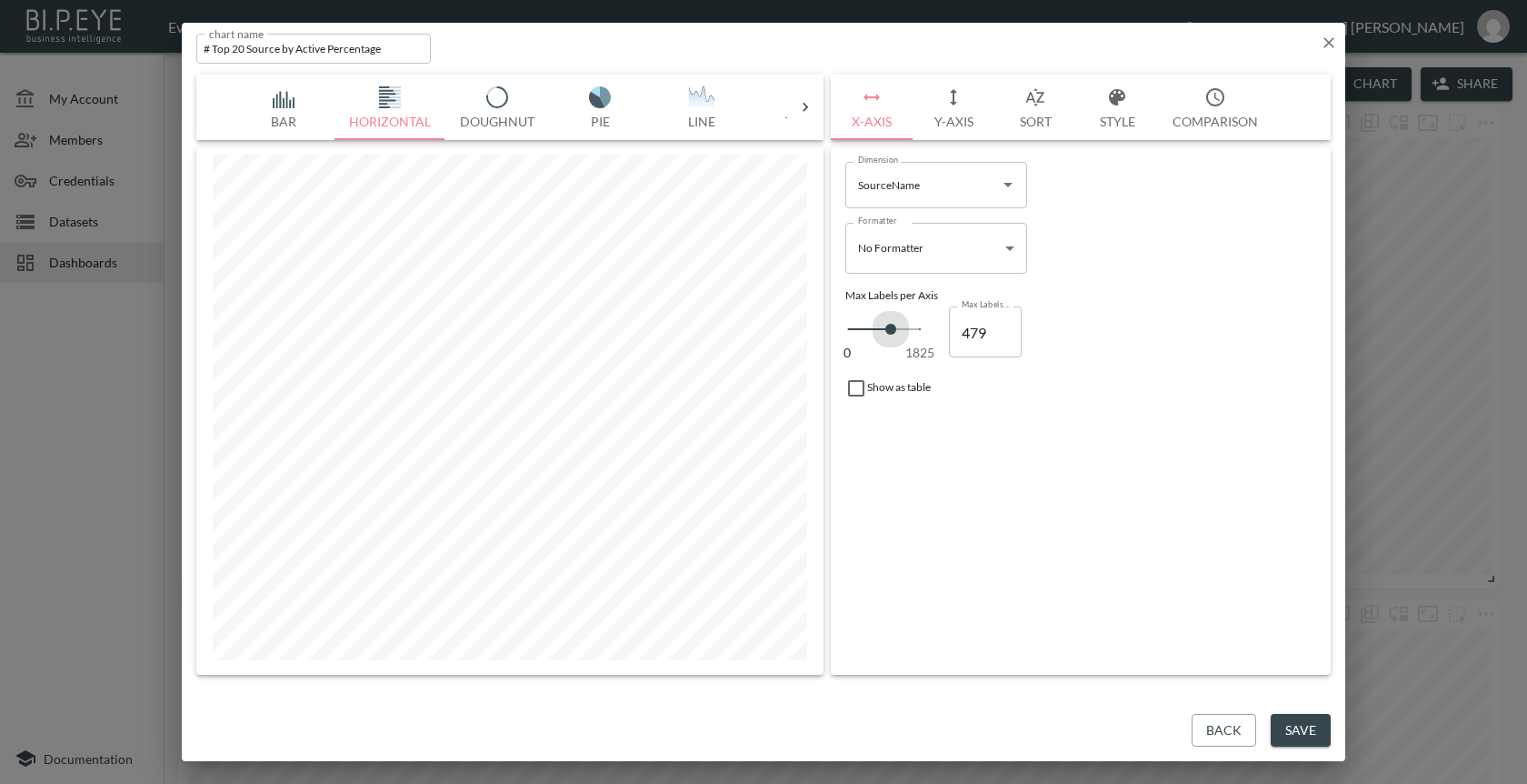
type input "251"
type input "46"
type input "0"
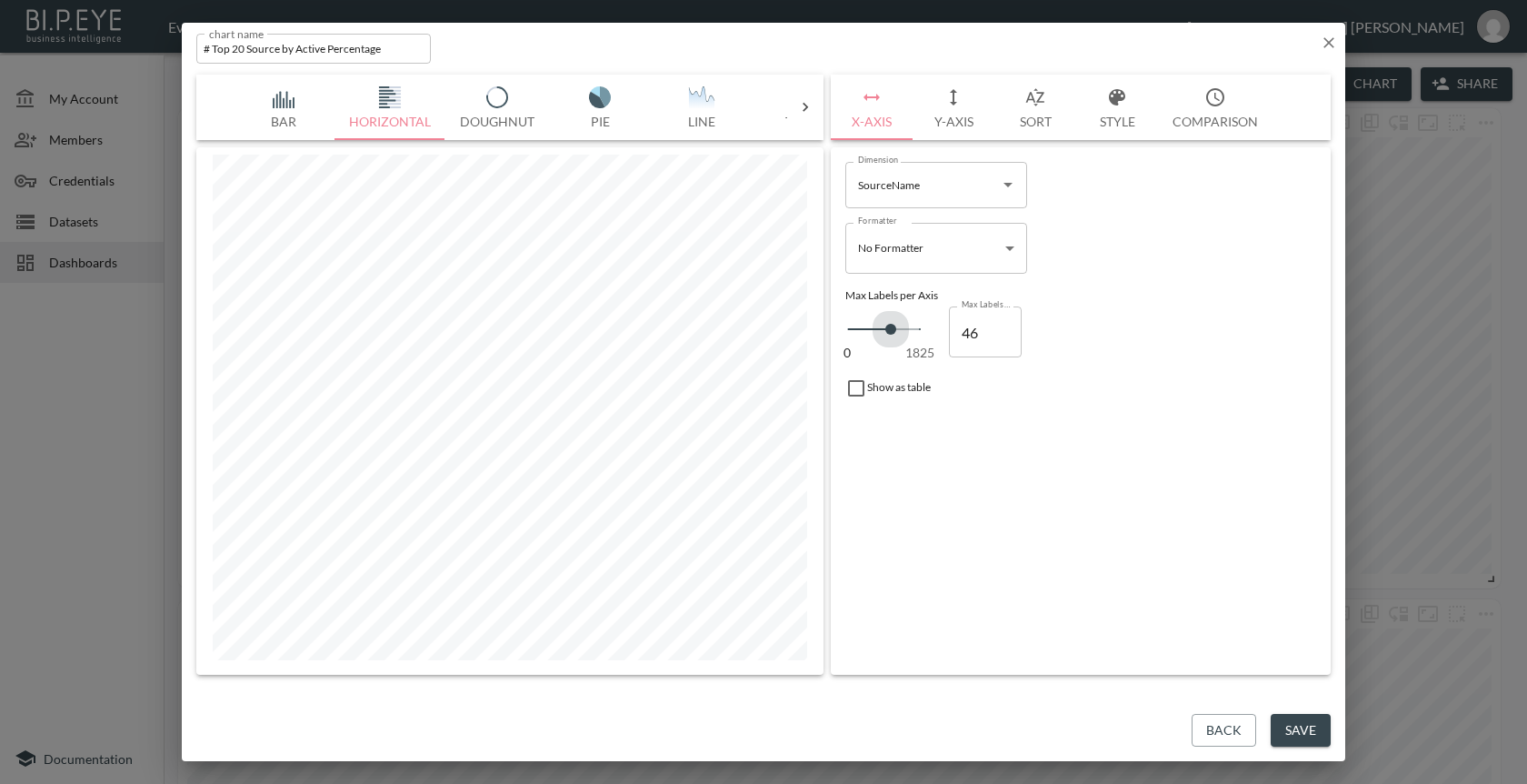
type input "0"
drag, startPoint x: 849, startPoint y: 330, endPoint x: 833, endPoint y: 338, distance: 17.9
click at [833, 338] on div "Dimension SourceName Dimension Formatter No Formatter No Formatter Formatter Ma…" at bounding box center [1081, 411] width 500 height 527
click at [922, 171] on input "SourceName" at bounding box center [922, 184] width 138 height 29
click at [1102, 234] on div "Formatter No Formatter No Formatter Formatter" at bounding box center [1080, 248] width 485 height 66
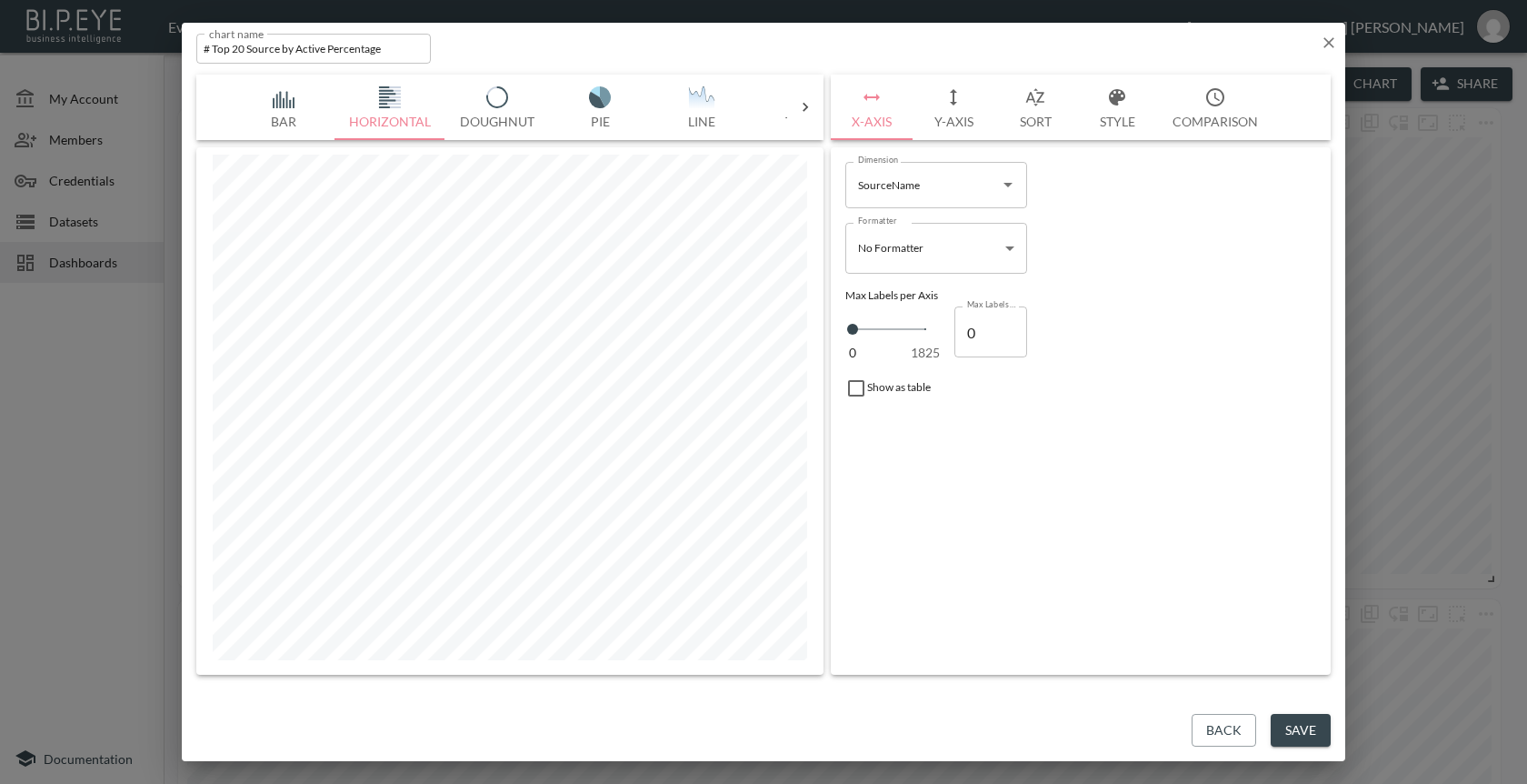
click at [969, 121] on button "Y-Axis" at bounding box center [953, 107] width 81 height 66
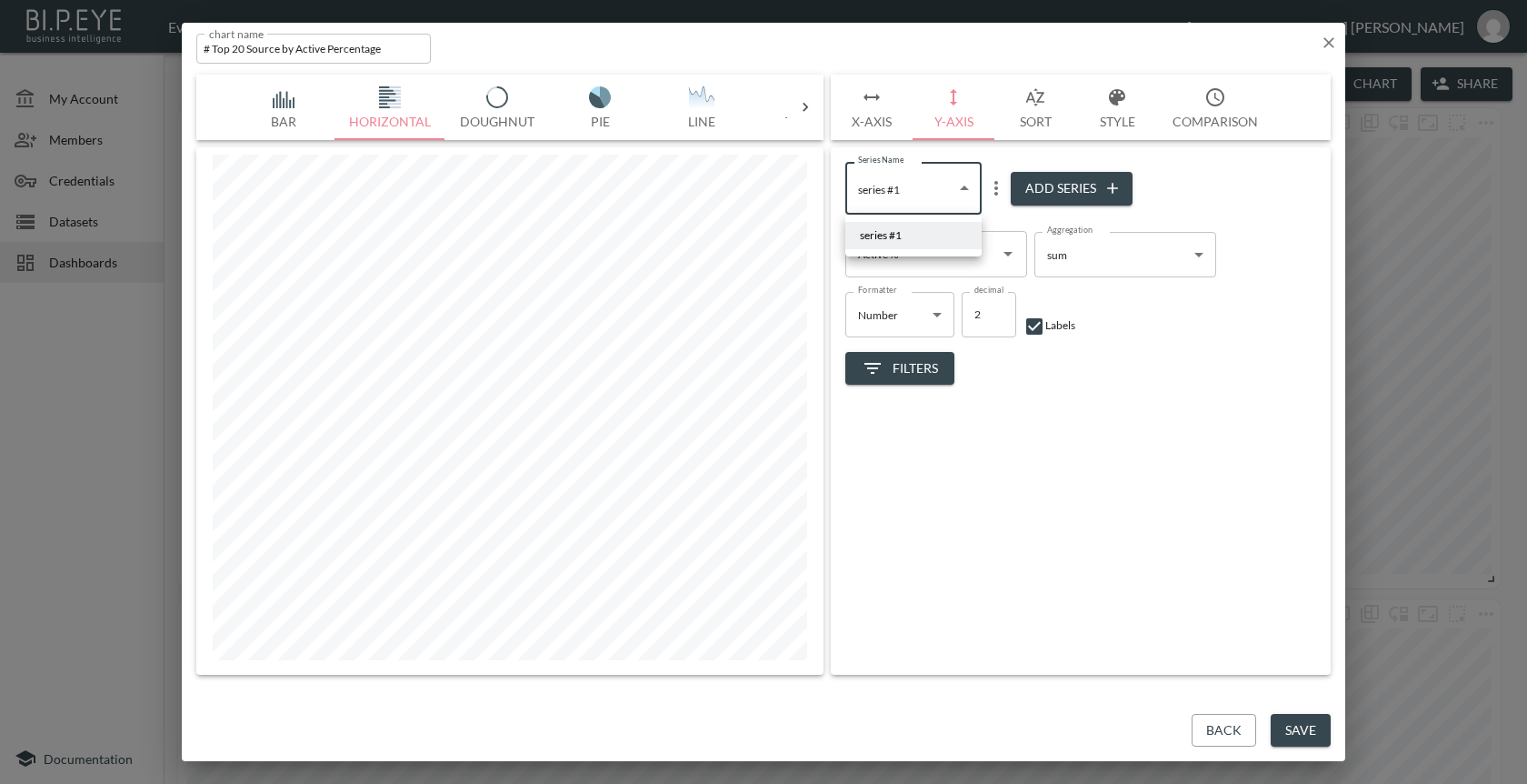
click at [952, 203] on body "BI.P.EYE, Interactive Analytics Dashboards - app EveryWatch / dashboards Vishnu…" at bounding box center [764, 392] width 1527 height 784
click at [994, 189] on div at bounding box center [764, 392] width 1527 height 784
click at [997, 188] on icon "more" at bounding box center [997, 188] width 4 height 15
click at [994, 214] on p "Edit" at bounding box center [1000, 223] width 25 height 22
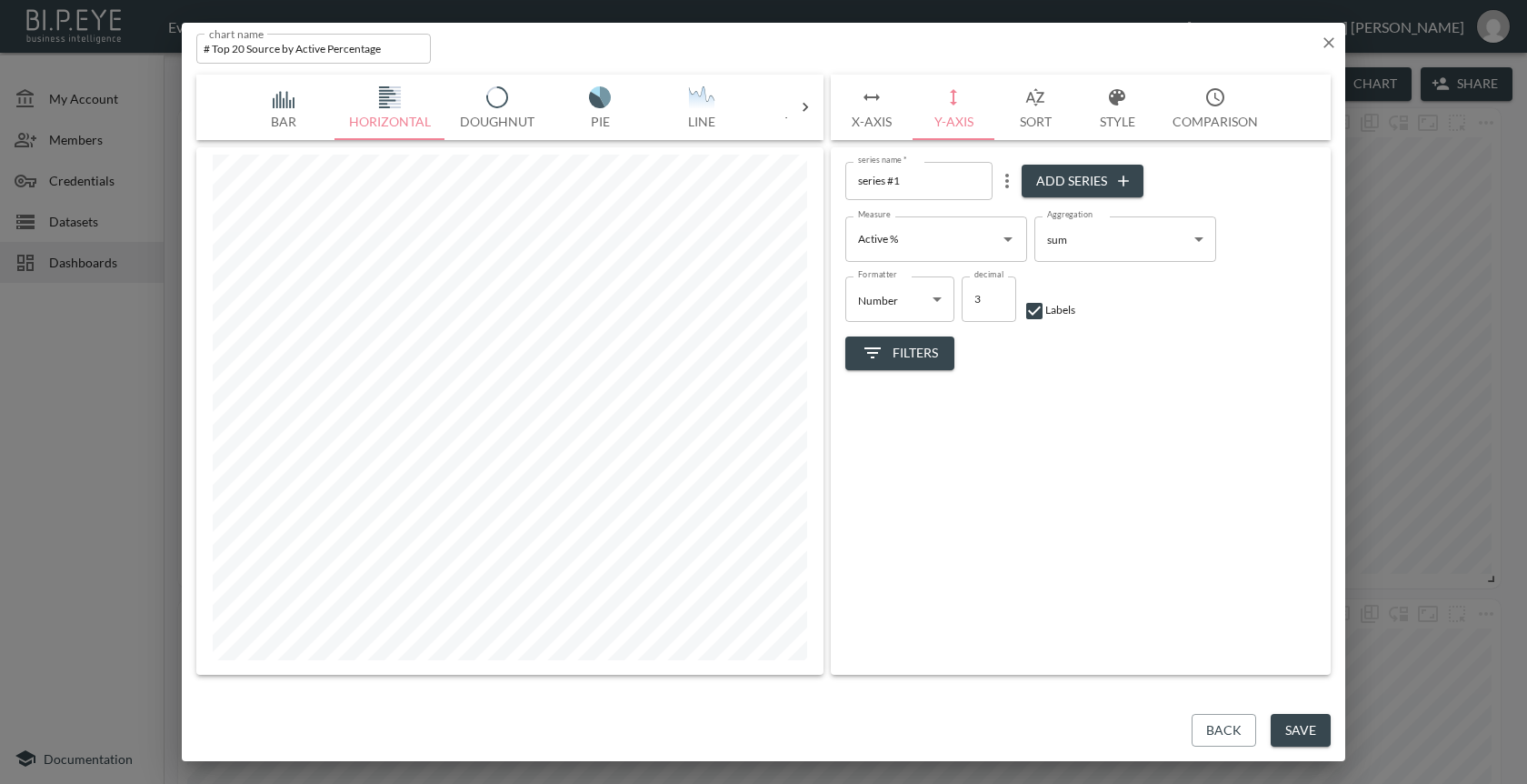
click at [1002, 294] on input "3" at bounding box center [989, 299] width 55 height 45
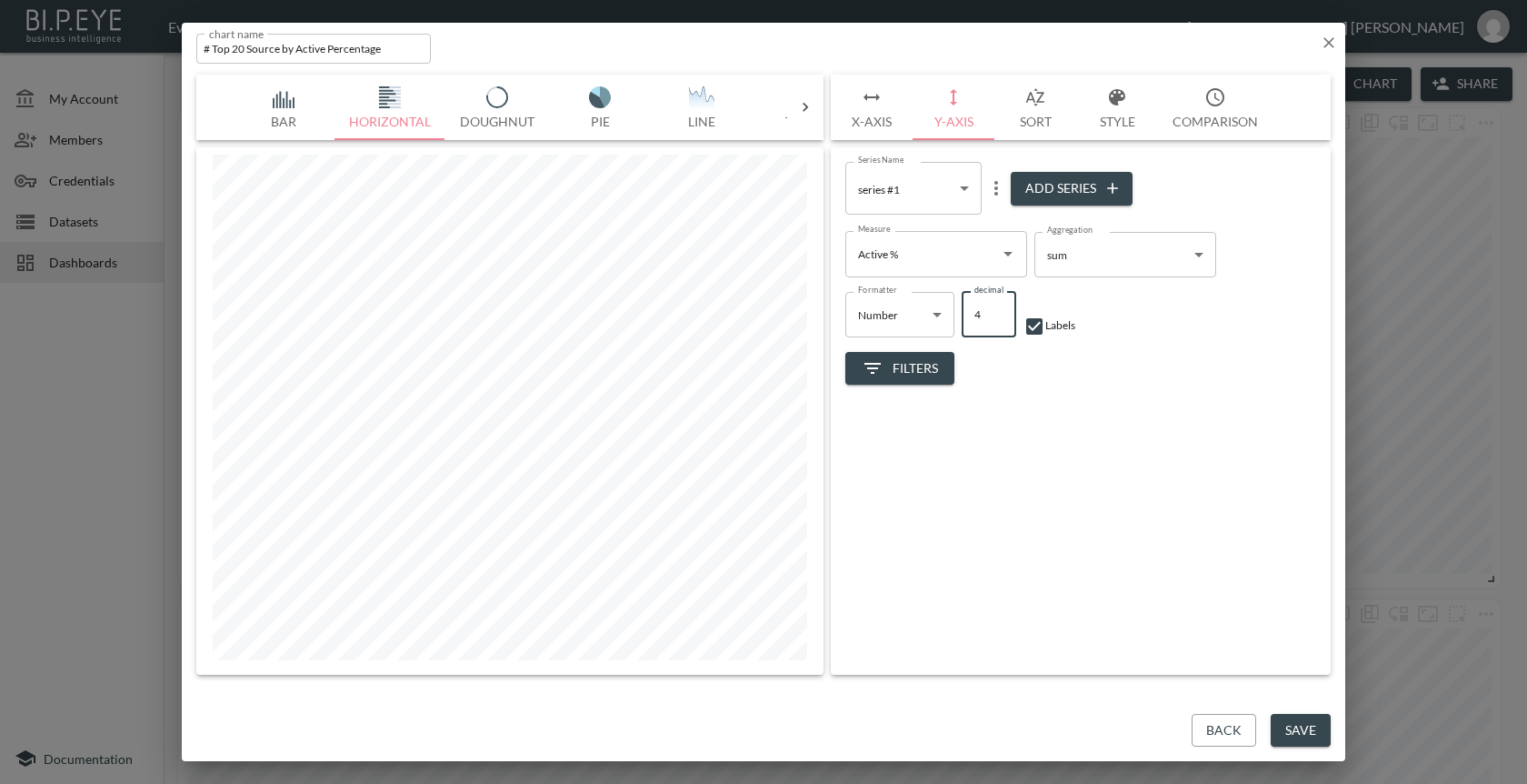
click at [999, 308] on input "4" at bounding box center [989, 315] width 55 height 45
click at [999, 308] on input "5" at bounding box center [989, 315] width 55 height 45
click at [999, 308] on input "6" at bounding box center [989, 315] width 55 height 45
click at [999, 308] on input "7" at bounding box center [989, 315] width 55 height 45
click at [999, 308] on input "8" at bounding box center [989, 315] width 55 height 45
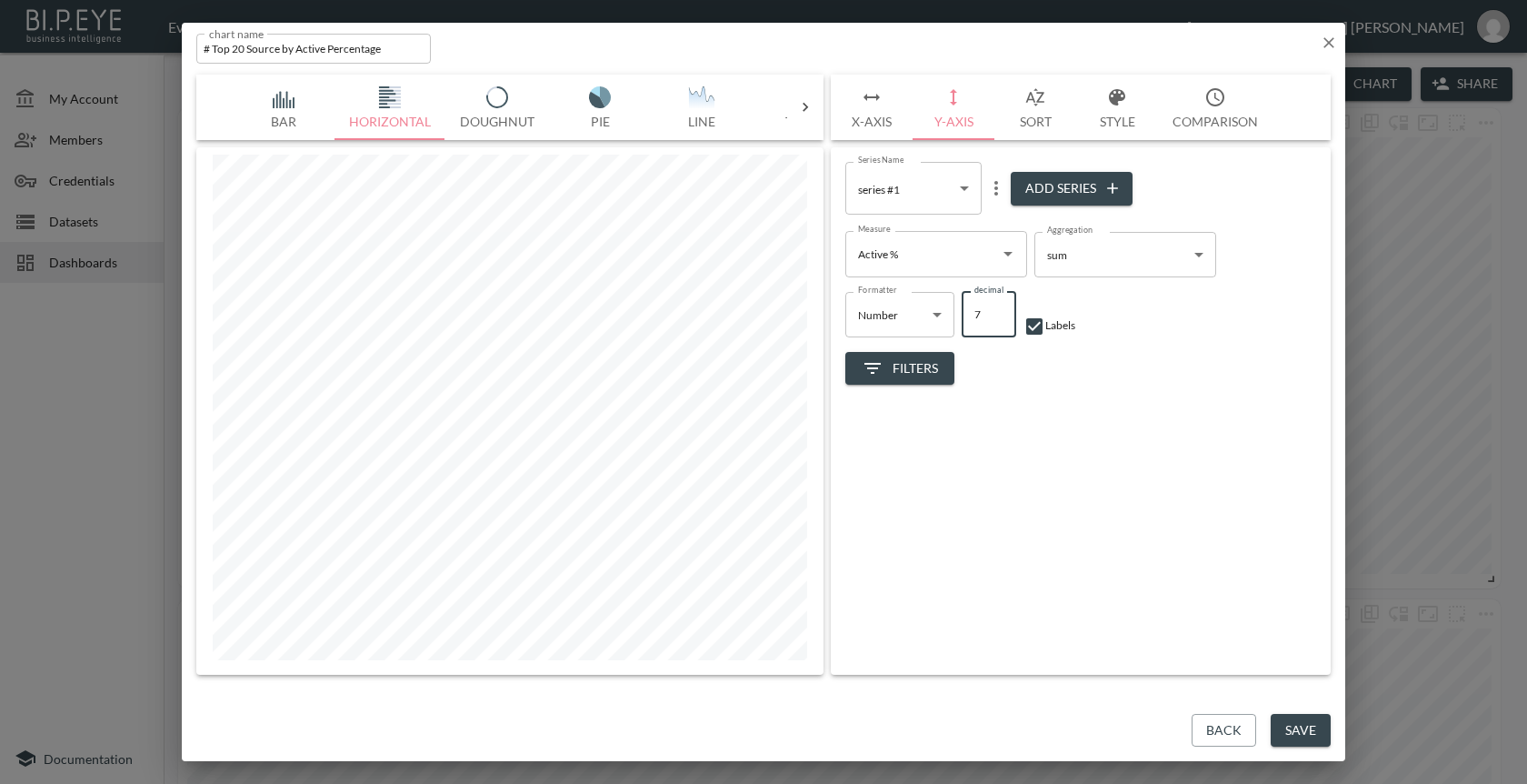
click at [1000, 321] on input "7" at bounding box center [989, 315] width 55 height 45
click at [1000, 321] on input "6" at bounding box center [989, 315] width 55 height 45
click at [1000, 321] on input "5" at bounding box center [989, 315] width 55 height 45
click at [1000, 321] on input "4" at bounding box center [989, 315] width 55 height 45
click at [1000, 321] on input "3" at bounding box center [989, 315] width 55 height 45
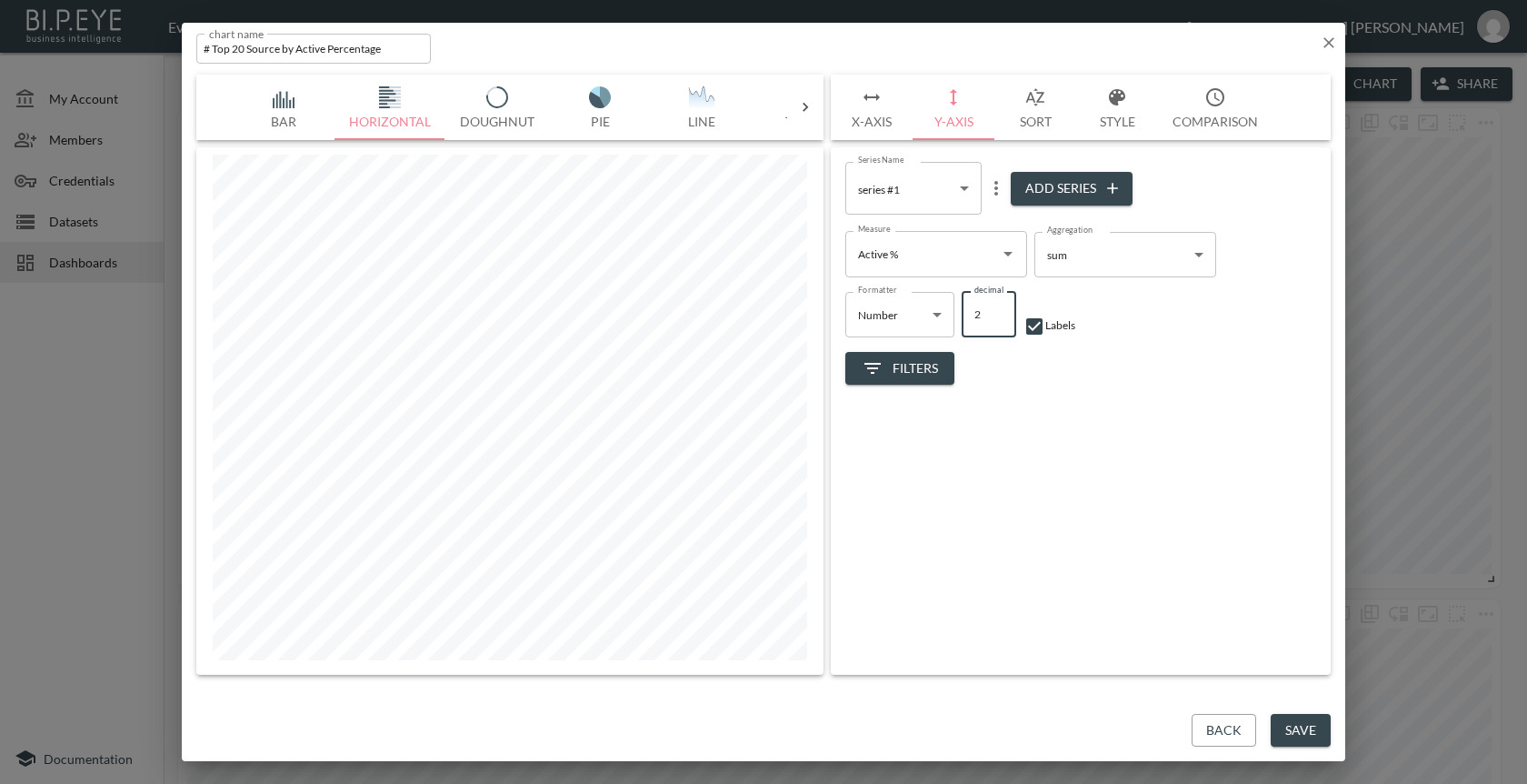
click at [1000, 321] on input "2" at bounding box center [989, 315] width 55 height 45
click at [1000, 321] on input "1" at bounding box center [989, 315] width 55 height 45
click at [1000, 305] on input "2" at bounding box center [989, 315] width 55 height 45
click at [999, 324] on input "2" at bounding box center [989, 315] width 55 height 45
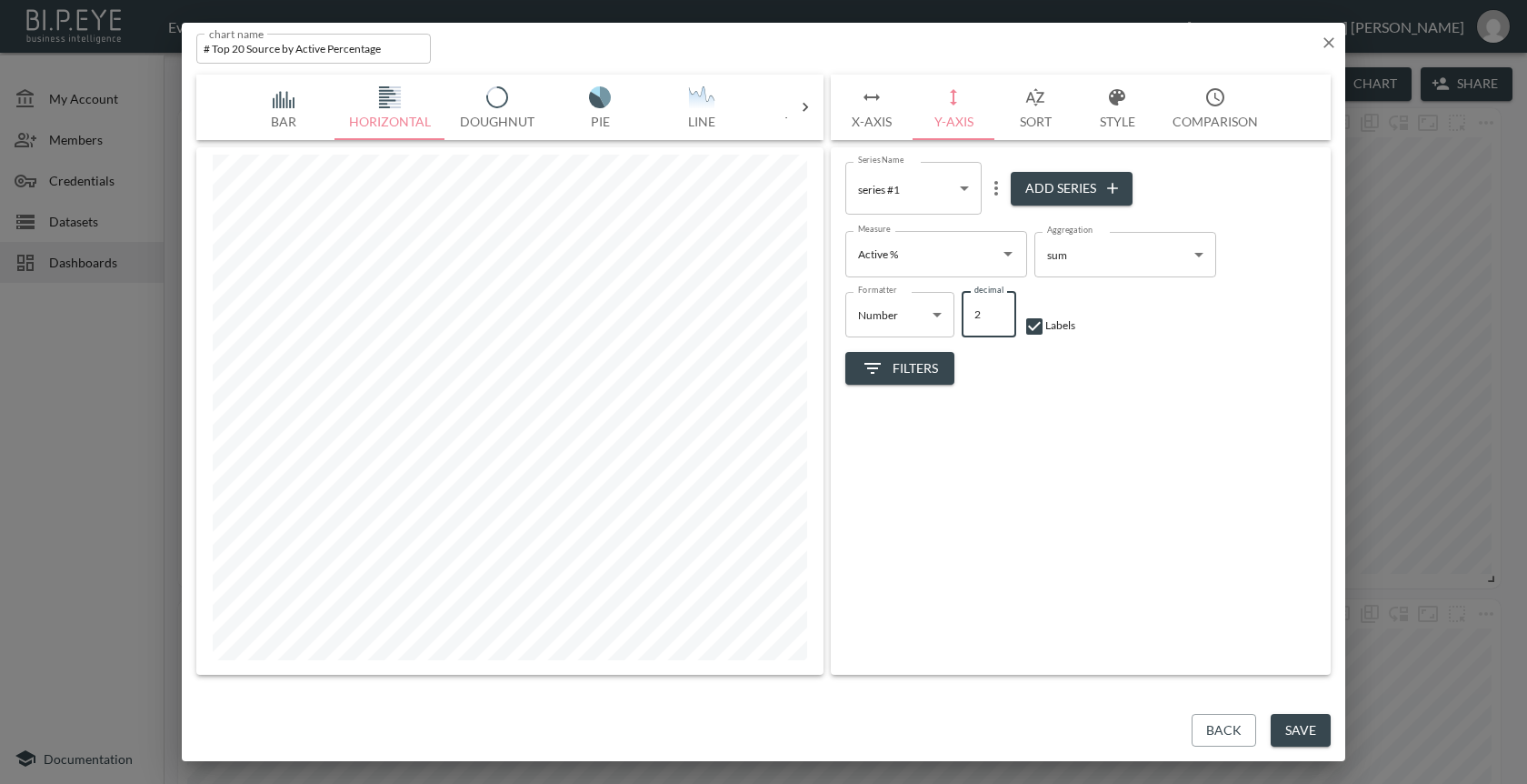
click at [999, 324] on input "2" at bounding box center [989, 315] width 55 height 45
click at [999, 319] on input "1" at bounding box center [989, 315] width 55 height 45
click at [999, 319] on input "0" at bounding box center [989, 315] width 55 height 45
click at [998, 312] on input "1" at bounding box center [989, 315] width 55 height 45
click at [998, 312] on input "2" at bounding box center [989, 315] width 55 height 45
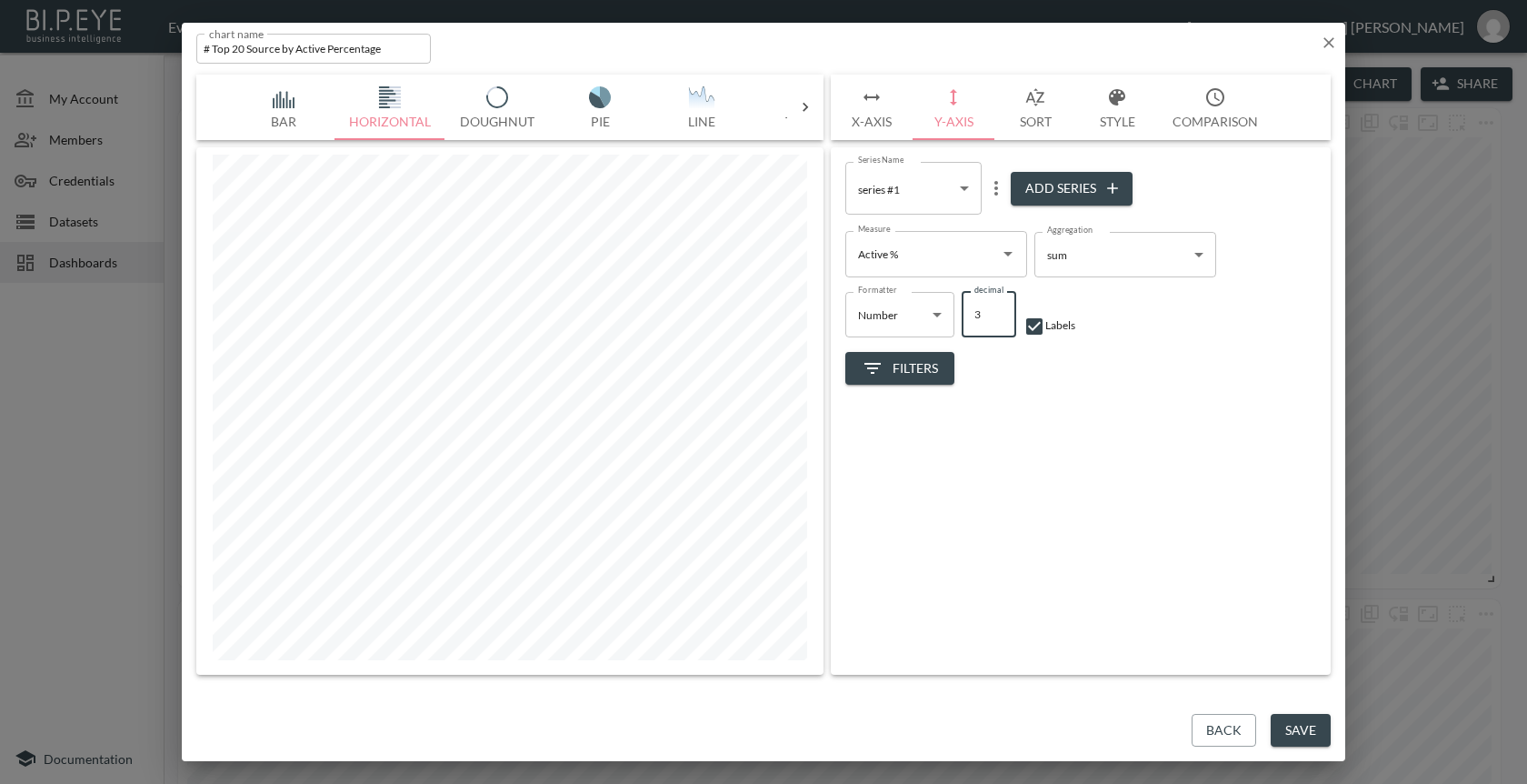
click at [998, 312] on input "3" at bounding box center [989, 315] width 55 height 45
click at [998, 312] on input "4" at bounding box center [989, 315] width 55 height 45
click at [998, 312] on input "5" at bounding box center [989, 315] width 55 height 45
click at [998, 312] on input "6" at bounding box center [989, 315] width 55 height 45
click at [999, 317] on input "5" at bounding box center [989, 315] width 55 height 45
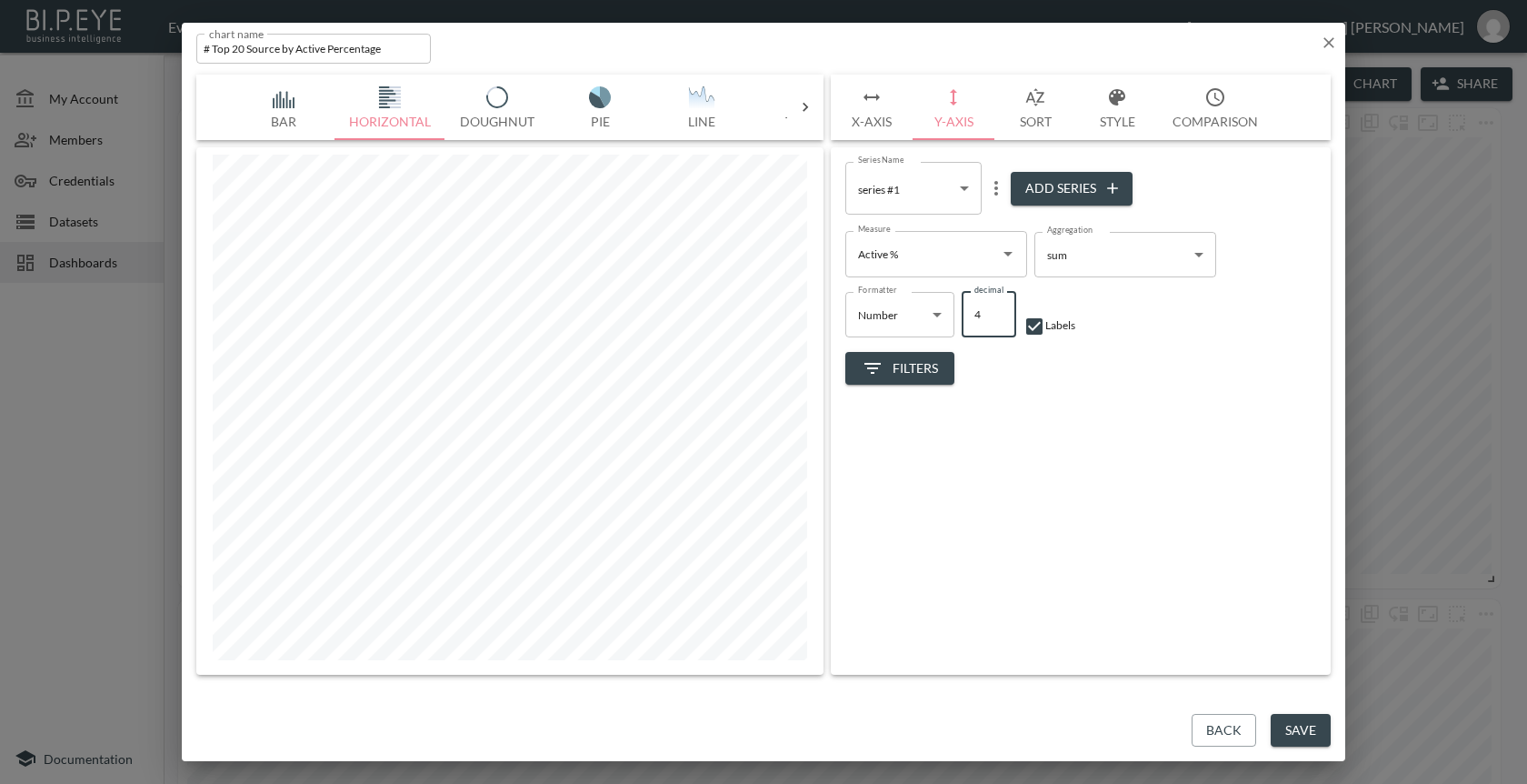
click at [999, 317] on input "4" at bounding box center [989, 315] width 55 height 45
click at [999, 317] on input "3" at bounding box center [989, 315] width 55 height 45
click at [999, 317] on input "2" at bounding box center [989, 315] width 55 height 45
click at [999, 317] on input "1" at bounding box center [989, 315] width 55 height 45
type input "2"
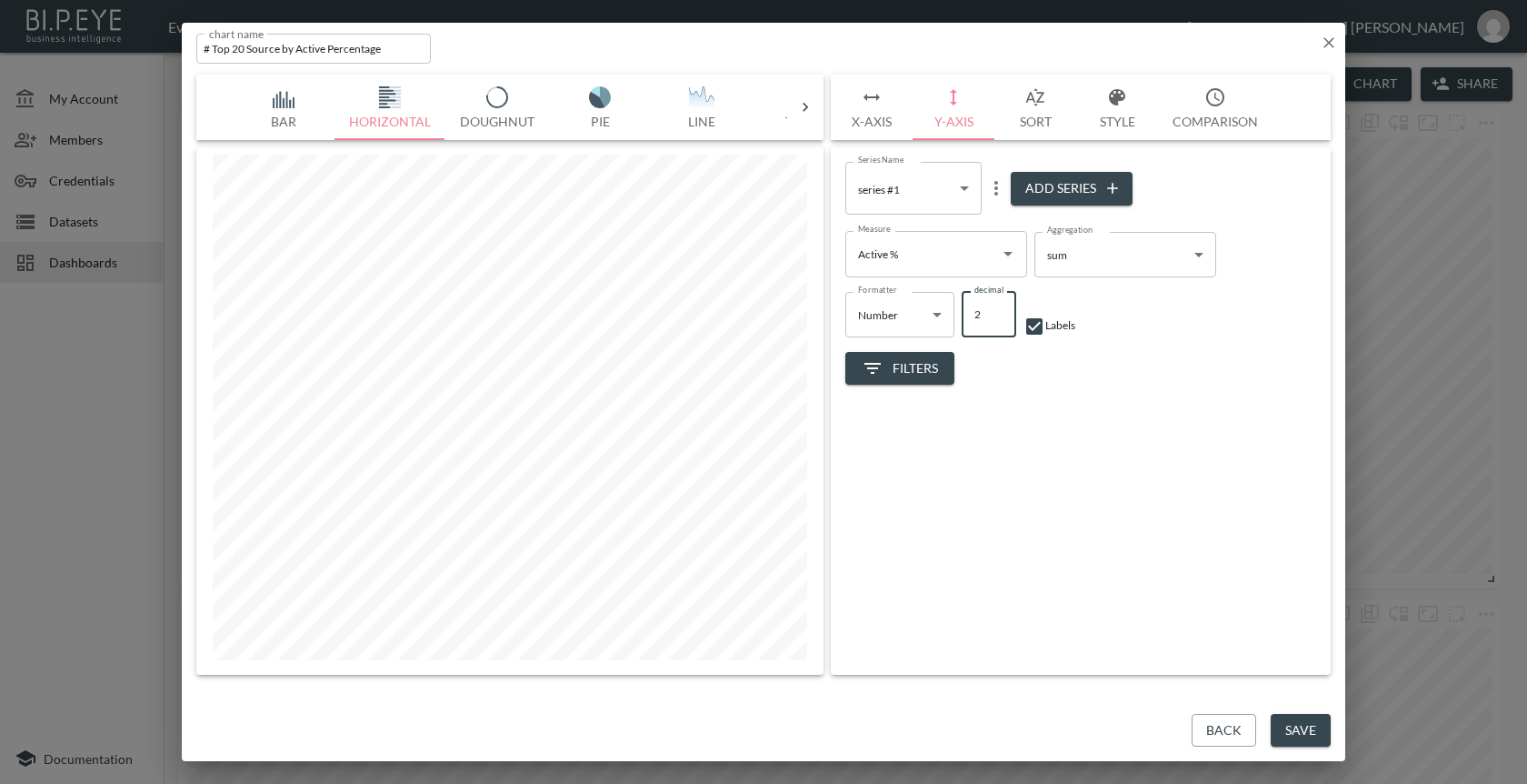
click at [996, 308] on input "2" at bounding box center [989, 315] width 55 height 45
click at [1034, 328] on input "checkbox" at bounding box center [1035, 326] width 22 height 22
checkbox input "true"
click at [1199, 728] on button "Back" at bounding box center [1224, 730] width 65 height 33
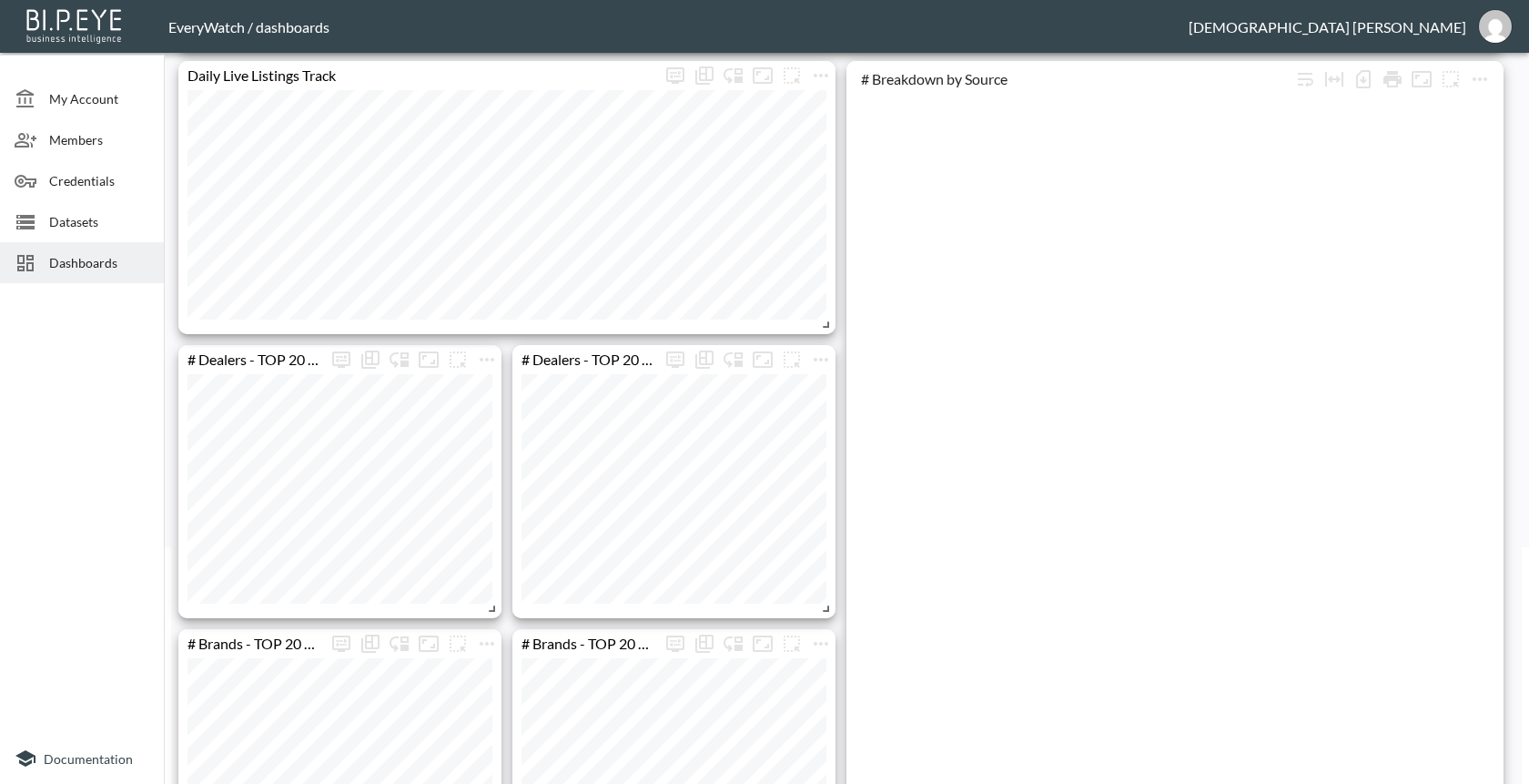
scroll to position [242, 0]
